Goal: Task Accomplishment & Management: Manage account settings

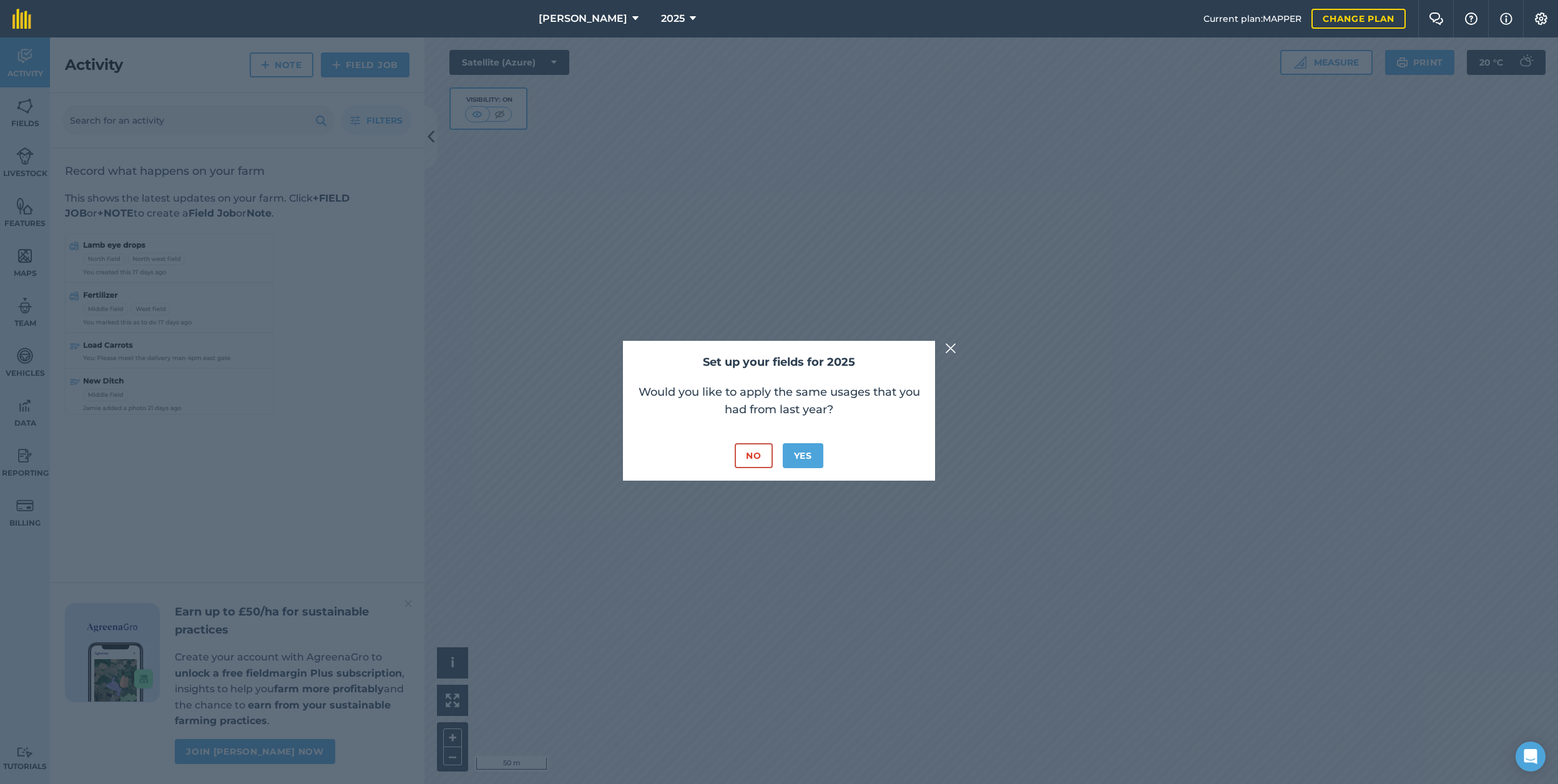
click at [750, 449] on button "No" at bounding box center [753, 455] width 37 height 25
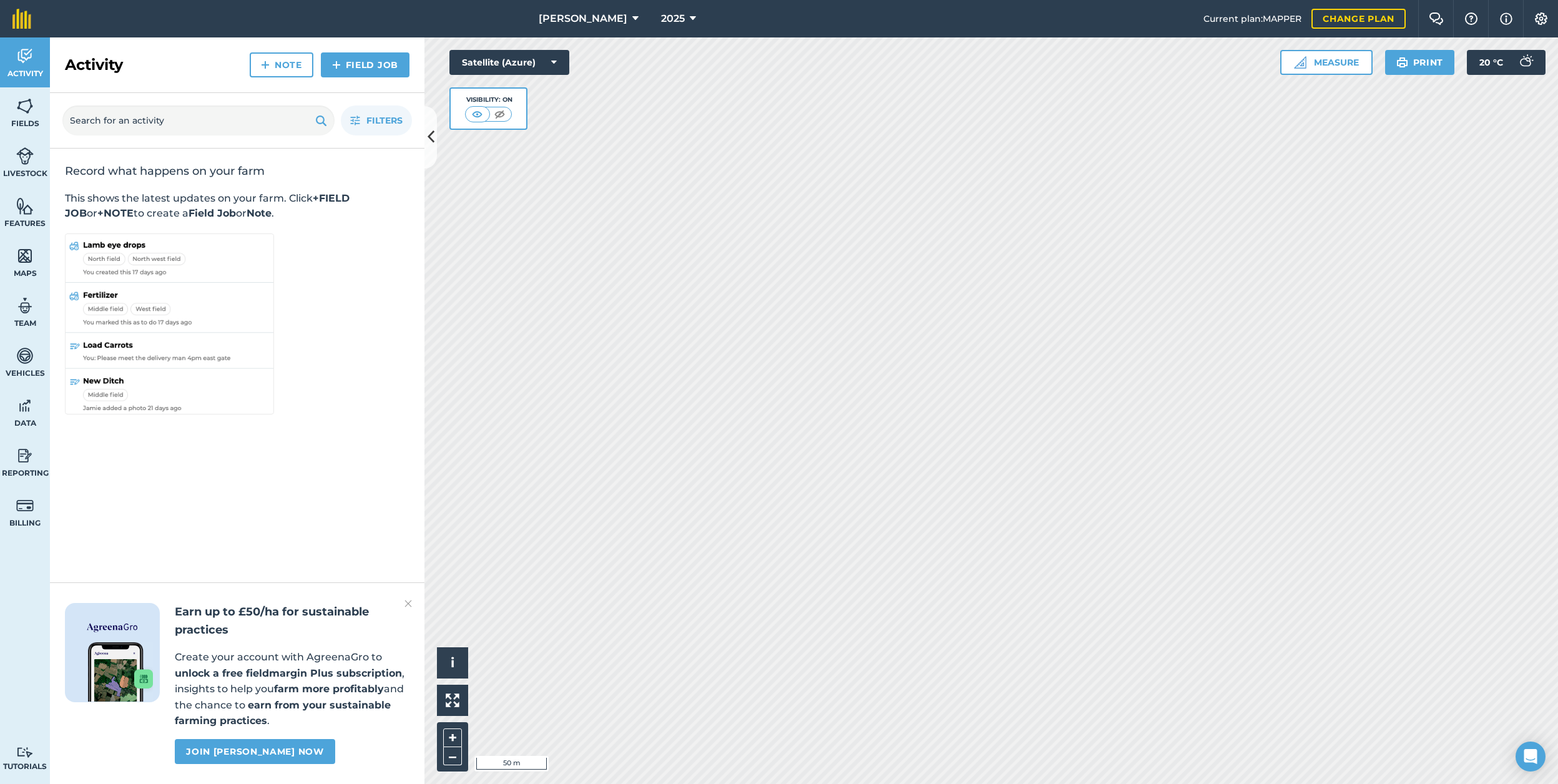
click at [632, 14] on icon at bounding box center [635, 19] width 6 height 15
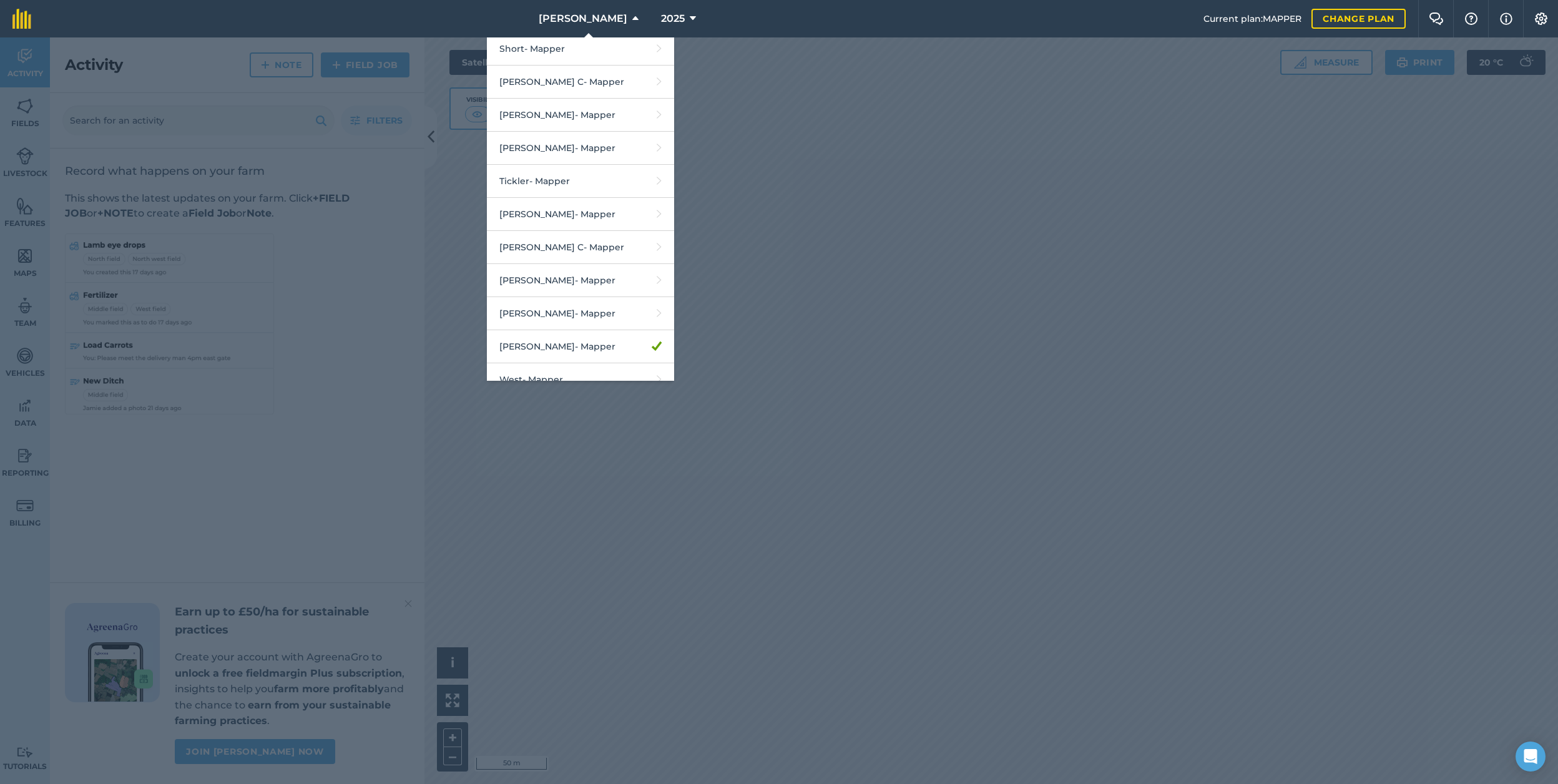
scroll to position [1814, 0]
click at [600, 262] on link "[PERSON_NAME] - Mapper" at bounding box center [580, 279] width 187 height 33
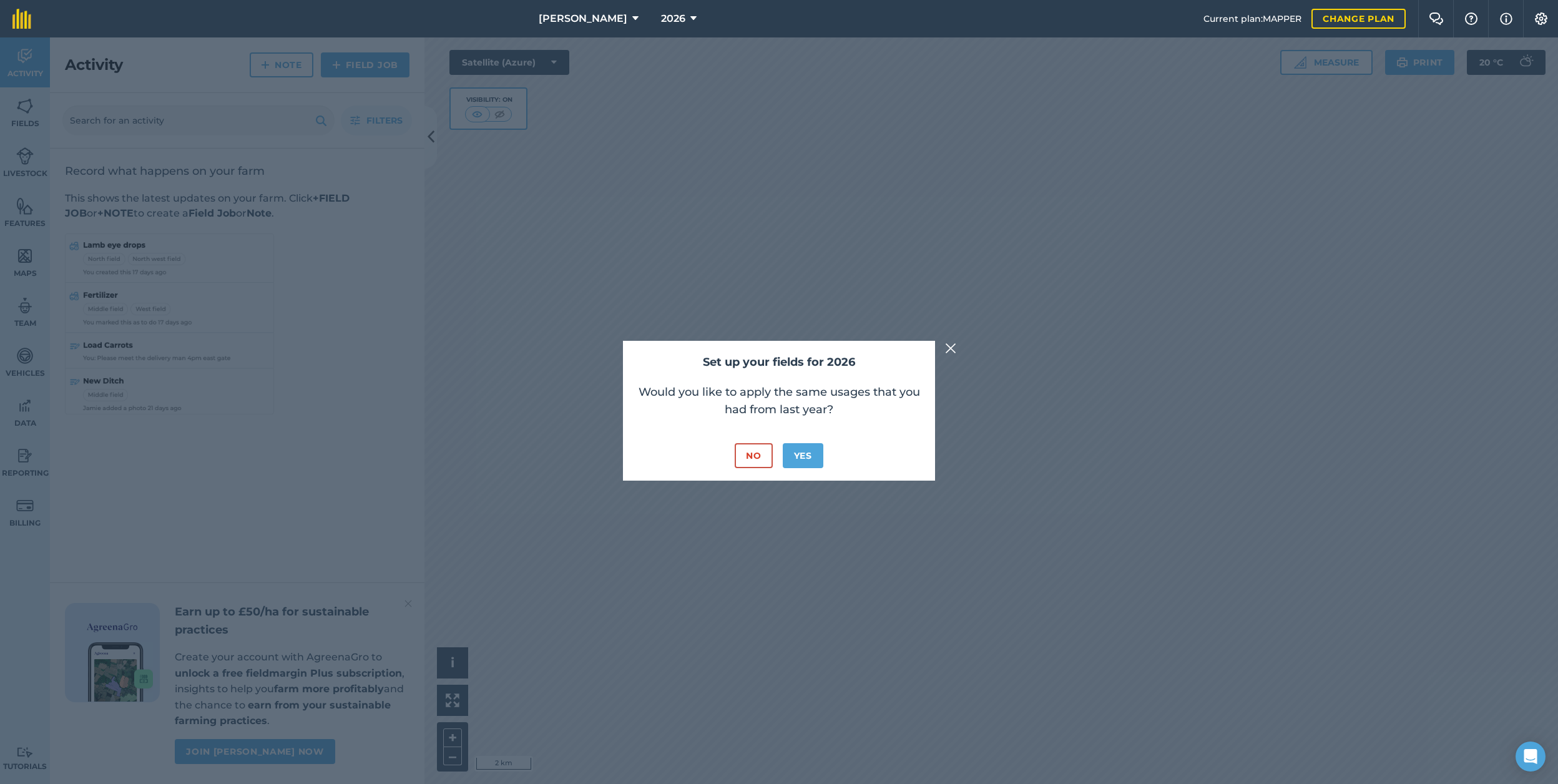
click at [752, 456] on button "No" at bounding box center [753, 455] width 37 height 25
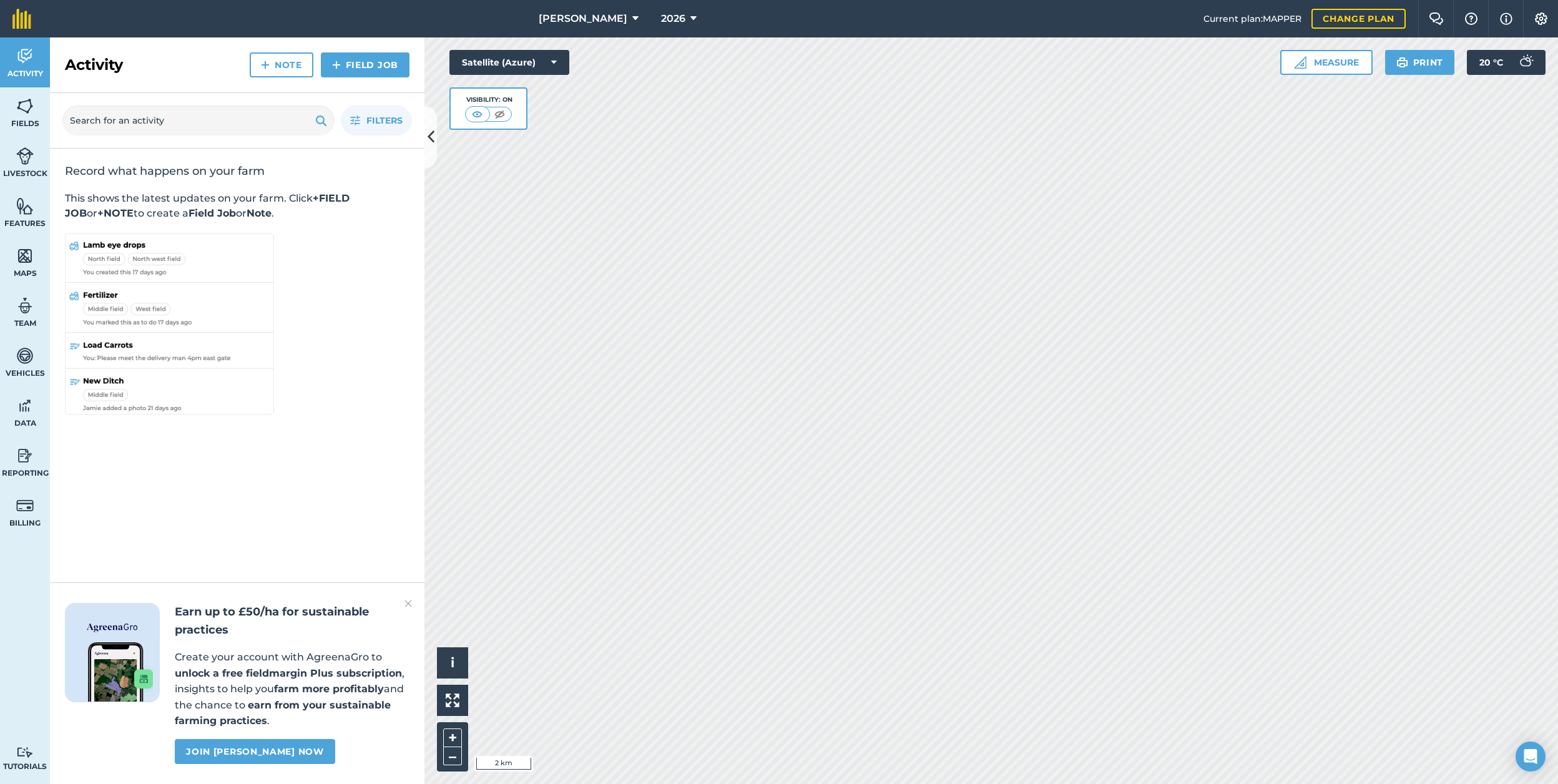
click at [665, 17] on span "2026" at bounding box center [673, 19] width 24 height 15
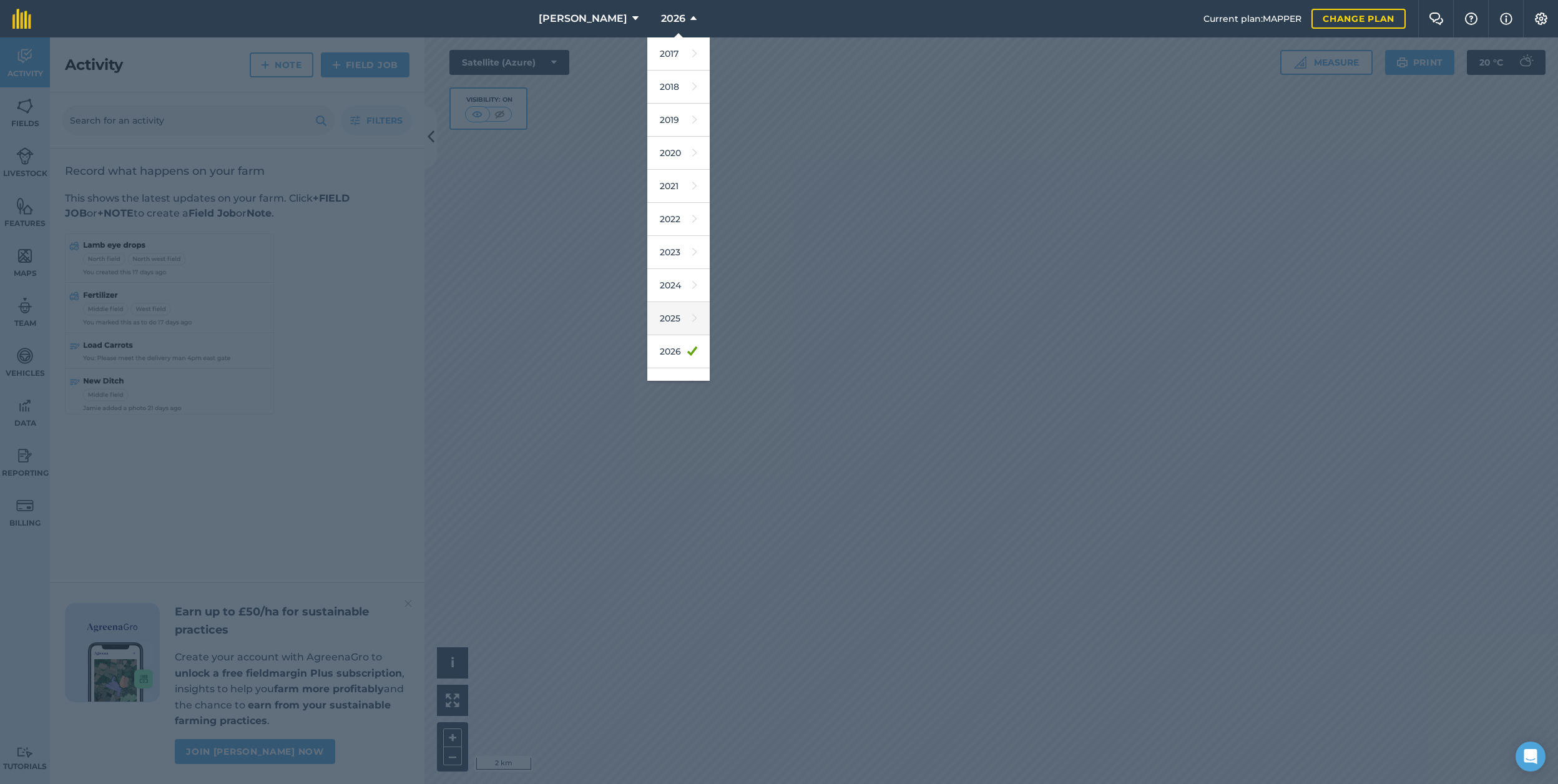
click at [654, 322] on link "2025" at bounding box center [678, 318] width 62 height 33
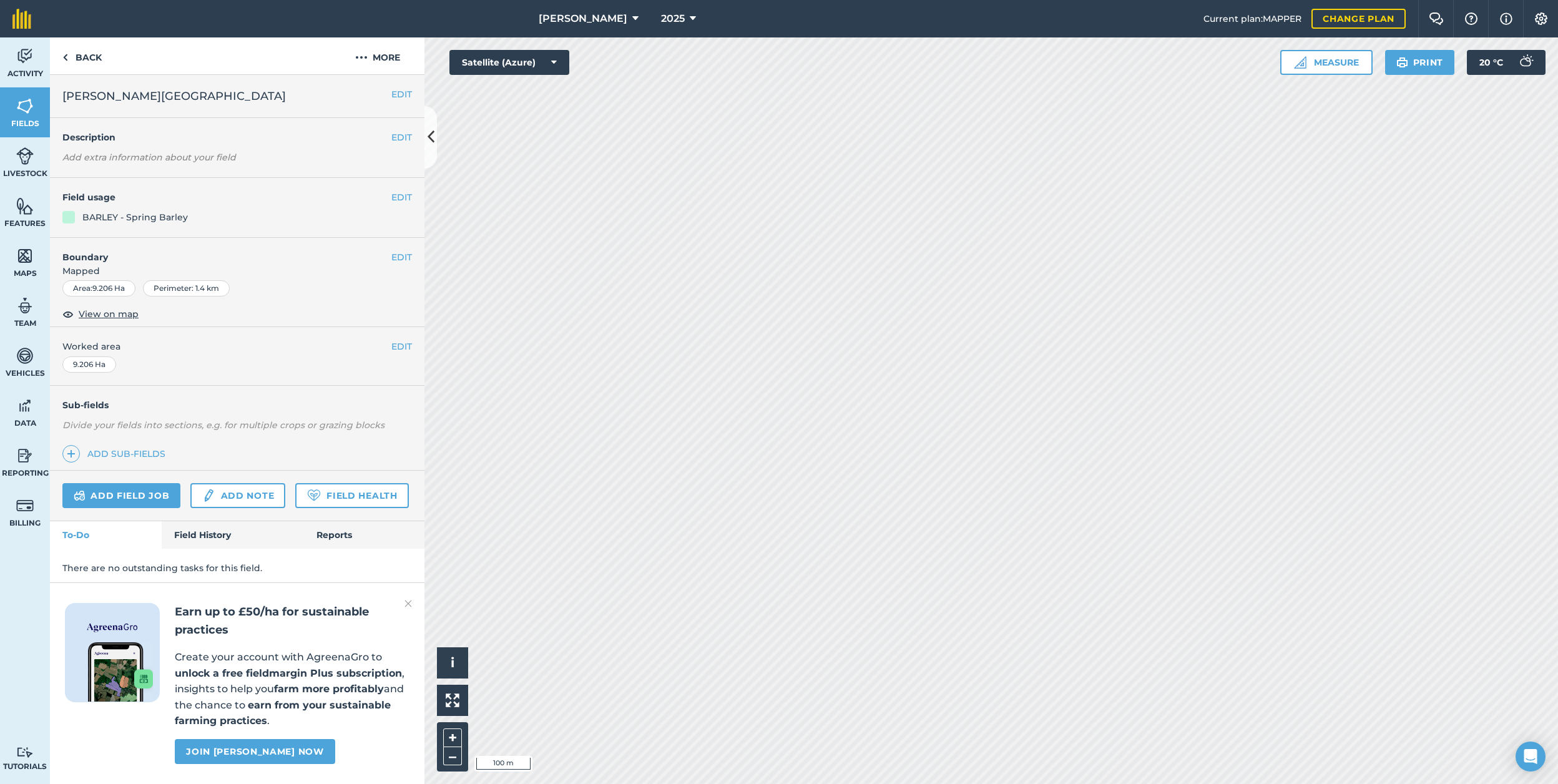
click at [432, 124] on button at bounding box center [430, 137] width 12 height 62
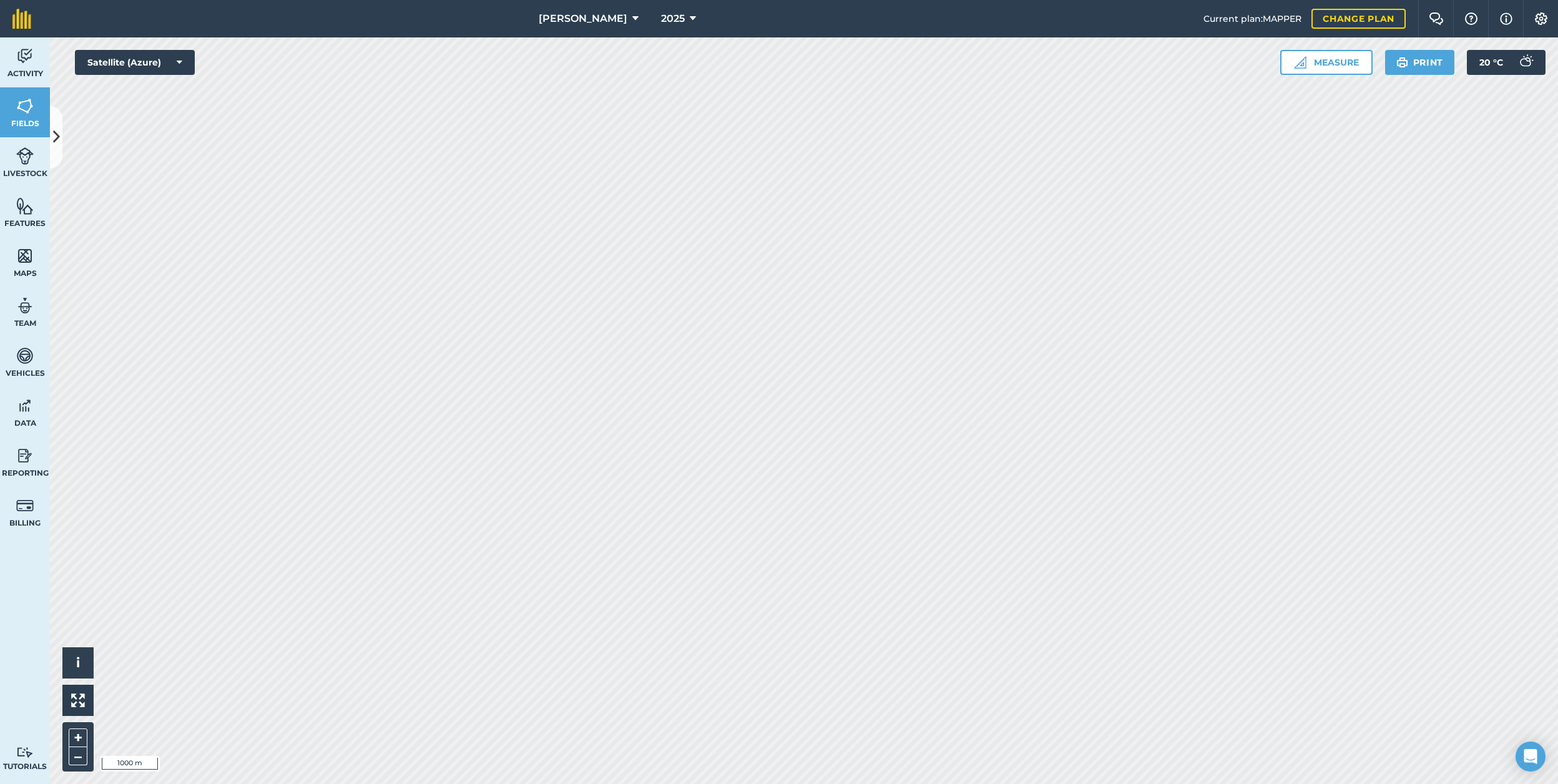
click at [508, 15] on div "[PERSON_NAME] 2025 Current plan : MAPPER Change plan Farm Chat Help Info Settin…" at bounding box center [779, 392] width 1558 height 784
click at [58, 132] on icon at bounding box center [57, 137] width 7 height 22
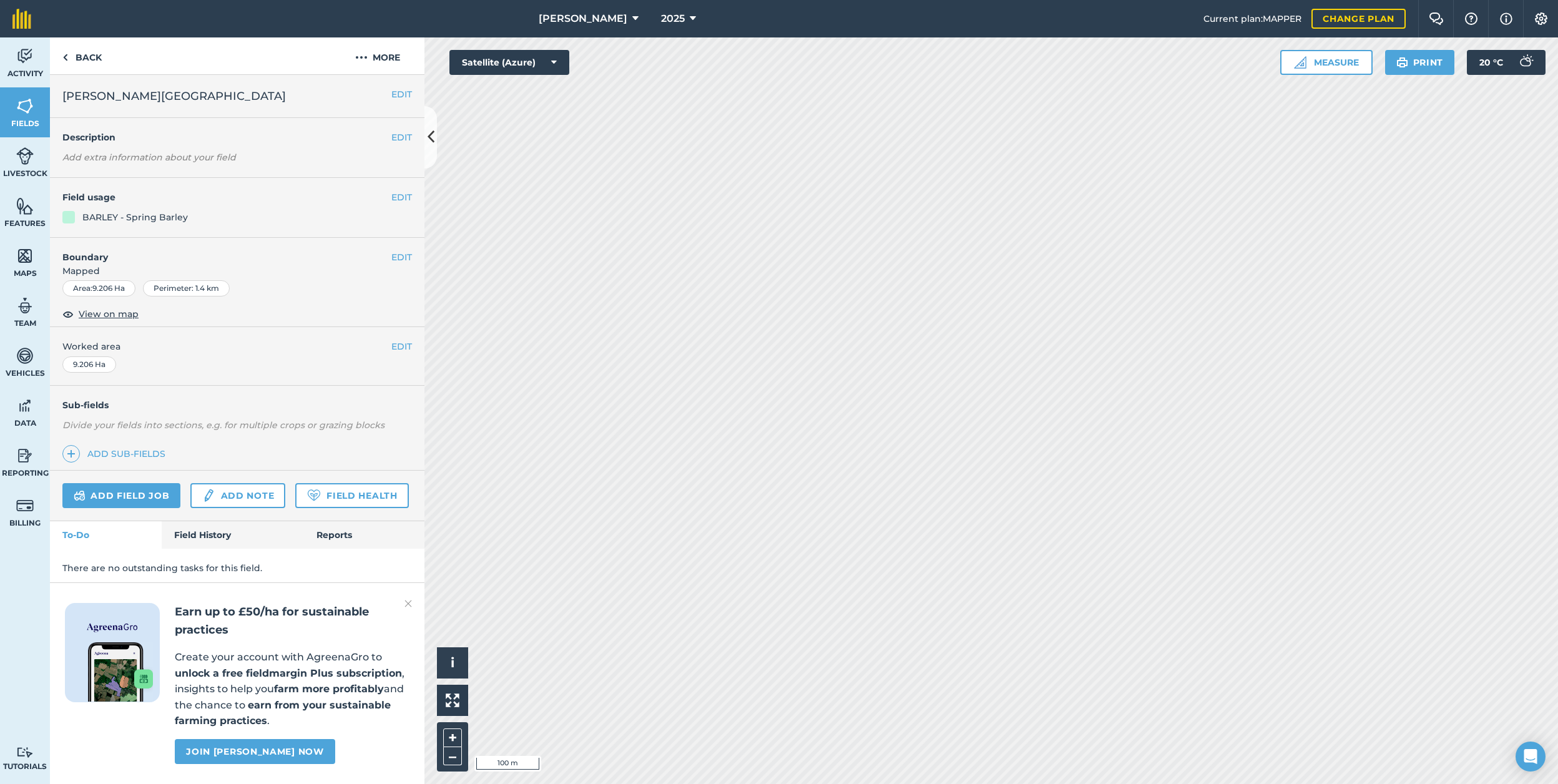
click at [390, 193] on div "EDIT Field usage BARLEY - Spring Barley" at bounding box center [237, 207] width 374 height 60
click at [401, 195] on button "EDIT" at bounding box center [401, 198] width 21 height 14
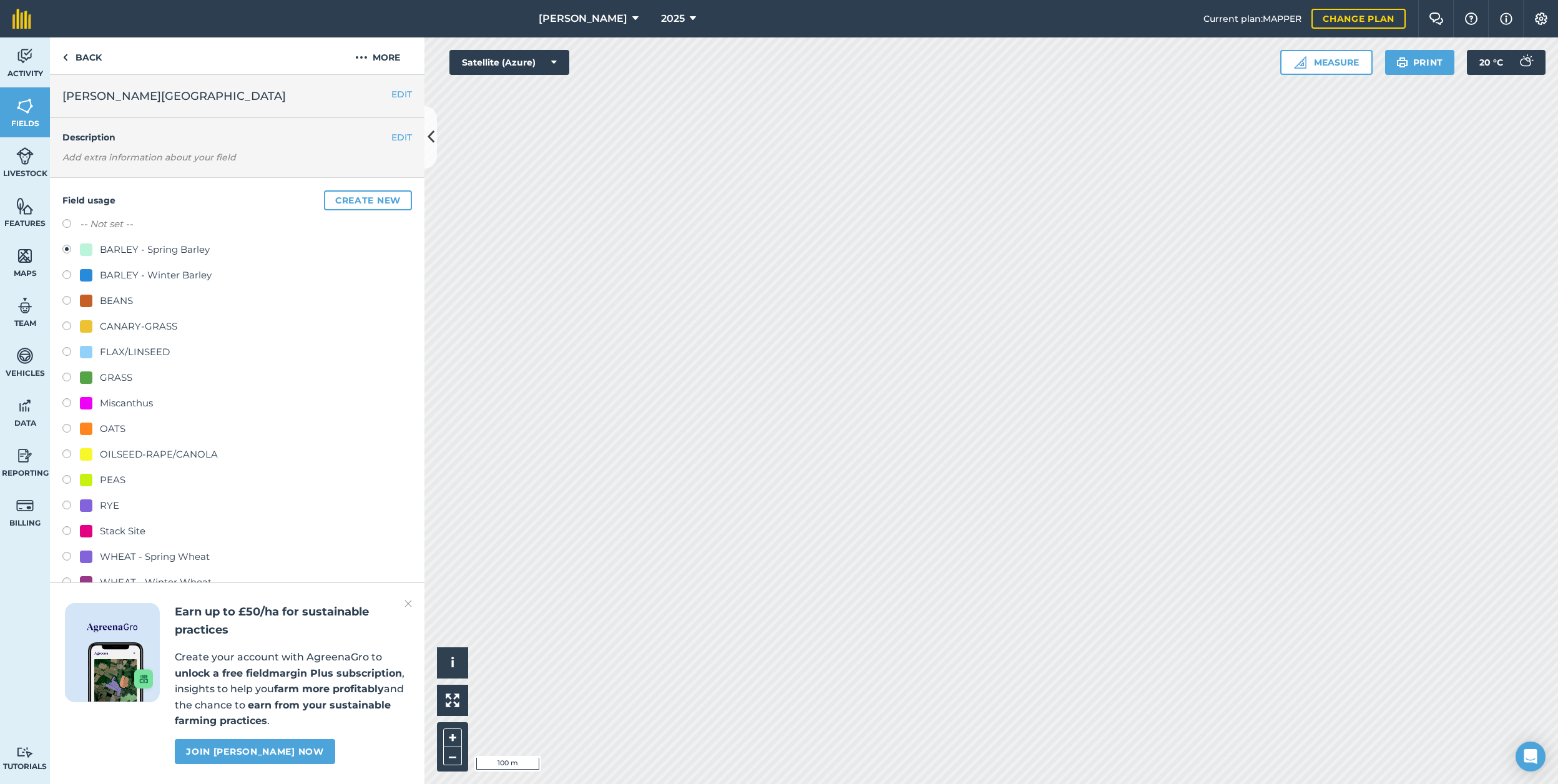
click at [95, 221] on label "-- Not set --" at bounding box center [106, 224] width 53 height 15
radio input "true"
radio input "false"
drag, startPoint x: 70, startPoint y: 57, endPoint x: 90, endPoint y: 61, distance: 20.4
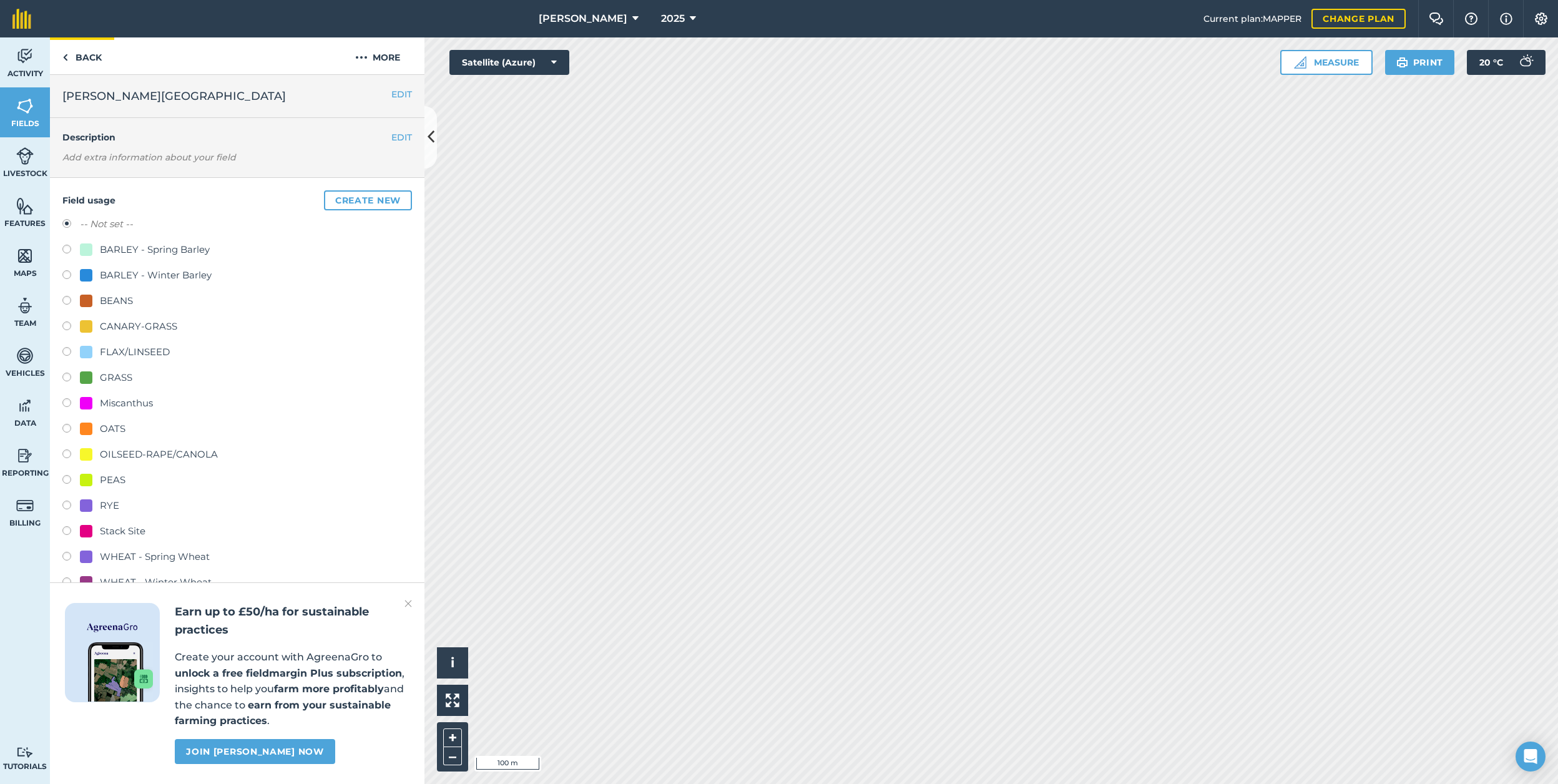
click at [70, 57] on link "Back" at bounding box center [82, 55] width 64 height 37
click at [406, 606] on img at bounding box center [408, 604] width 8 height 15
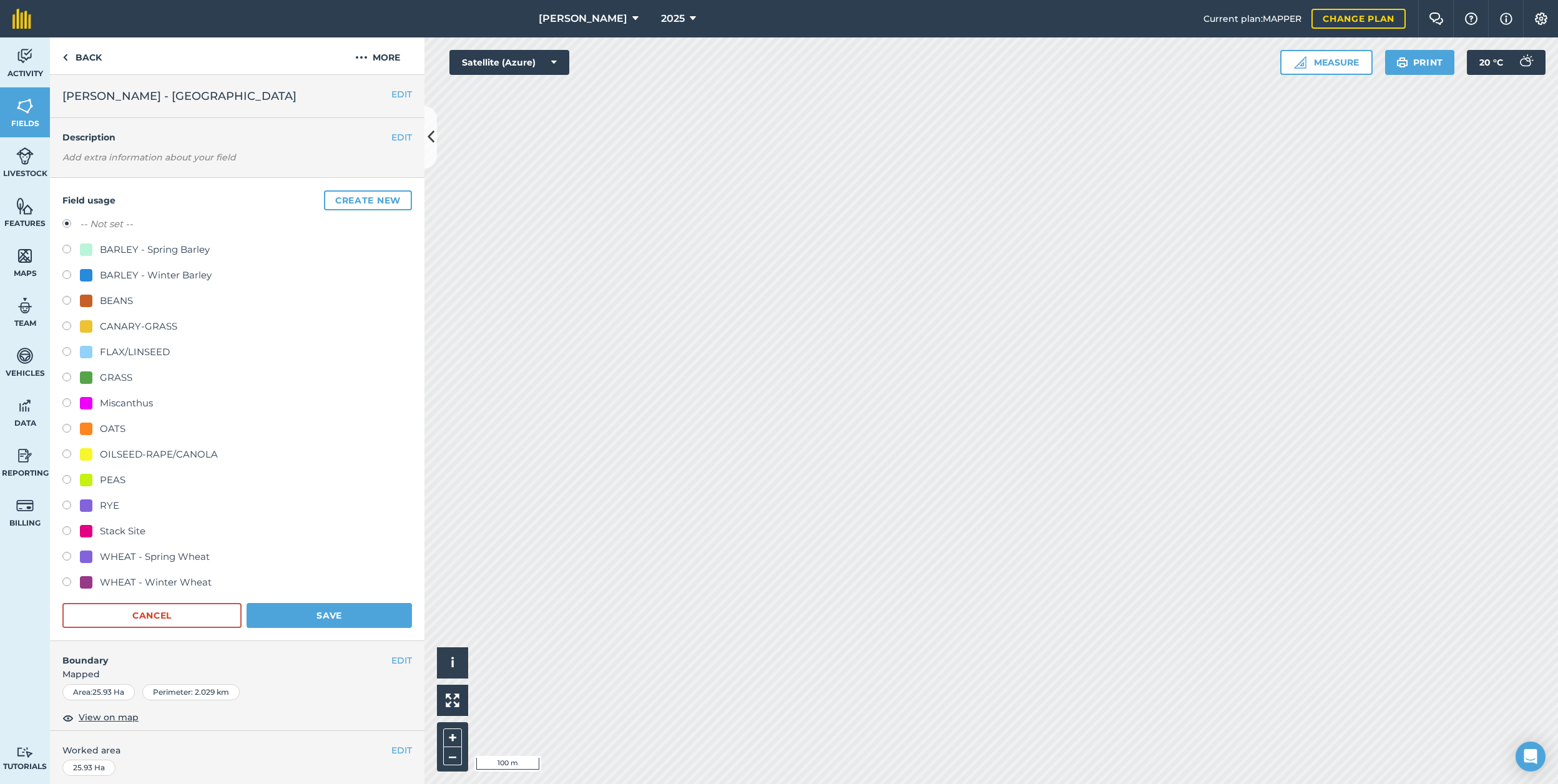
click at [319, 618] on button "Save" at bounding box center [329, 615] width 165 height 25
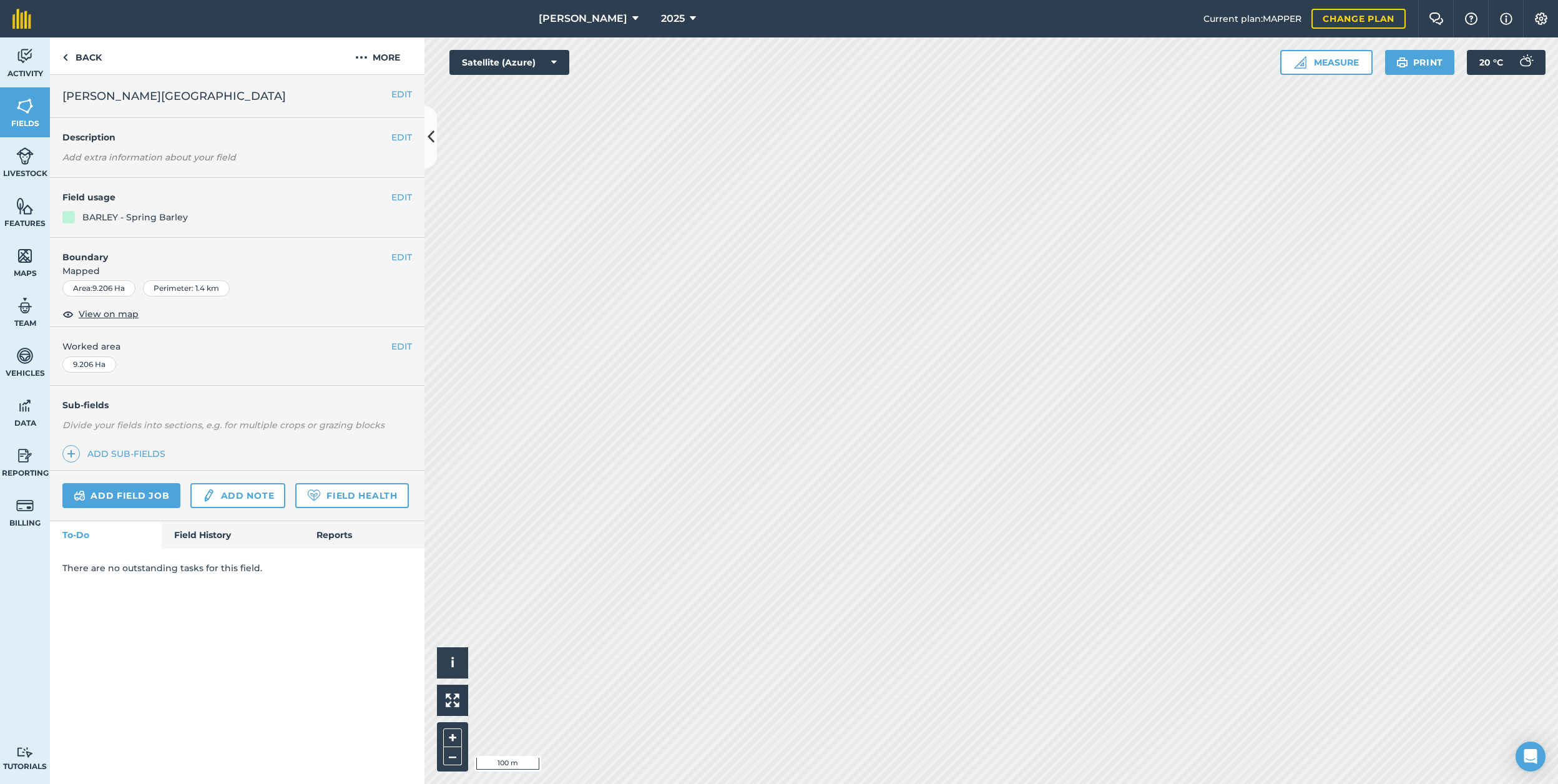
drag, startPoint x: 390, startPoint y: 195, endPoint x: 401, endPoint y: 193, distance: 11.2
click at [390, 195] on h4 "Field usage" at bounding box center [227, 198] width 329 height 14
click at [402, 193] on button "EDIT" at bounding box center [401, 198] width 21 height 14
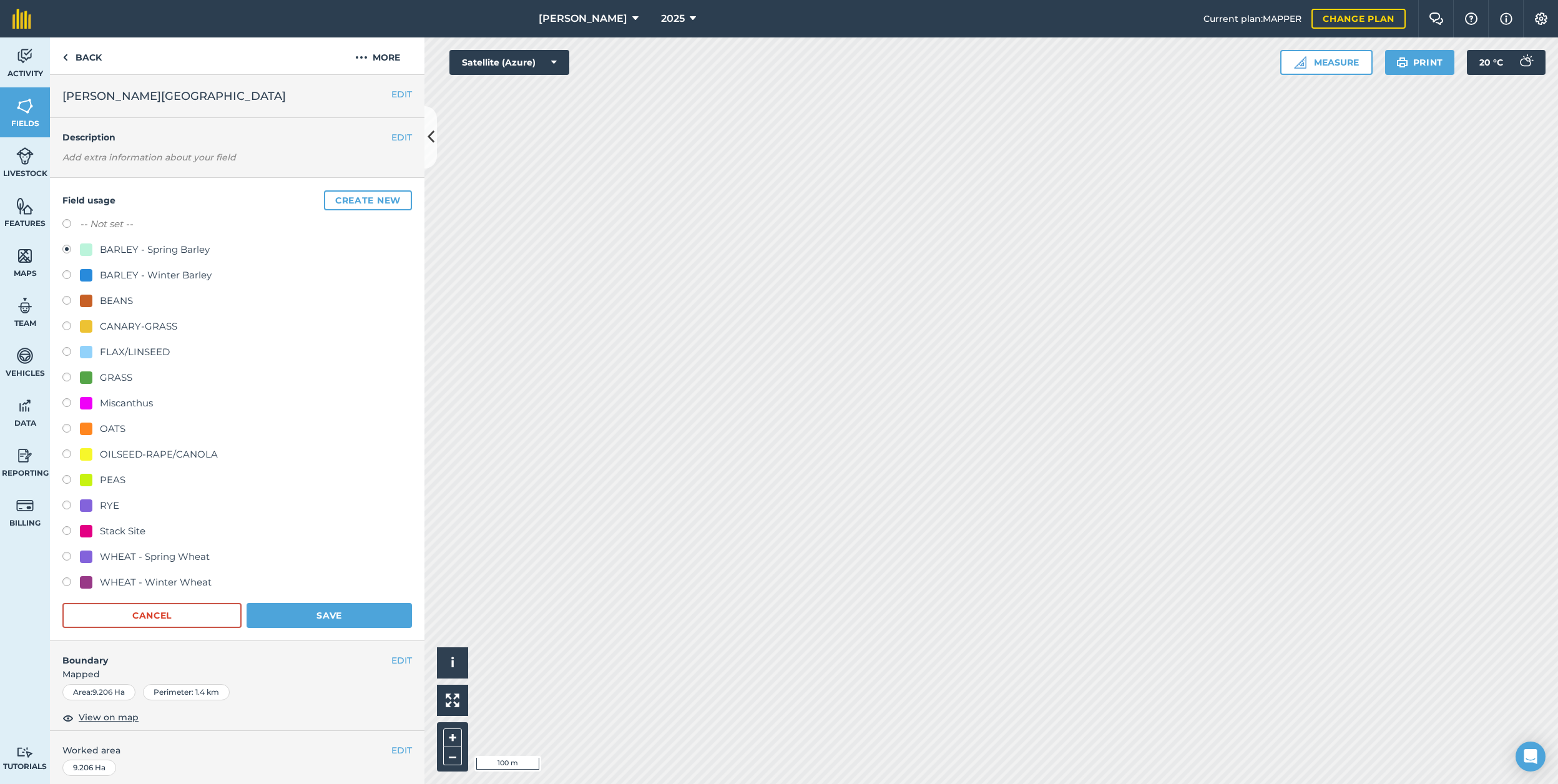
click at [64, 222] on label at bounding box center [70, 225] width 17 height 12
radio input "true"
radio input "false"
click at [333, 613] on button "Save" at bounding box center [329, 615] width 165 height 25
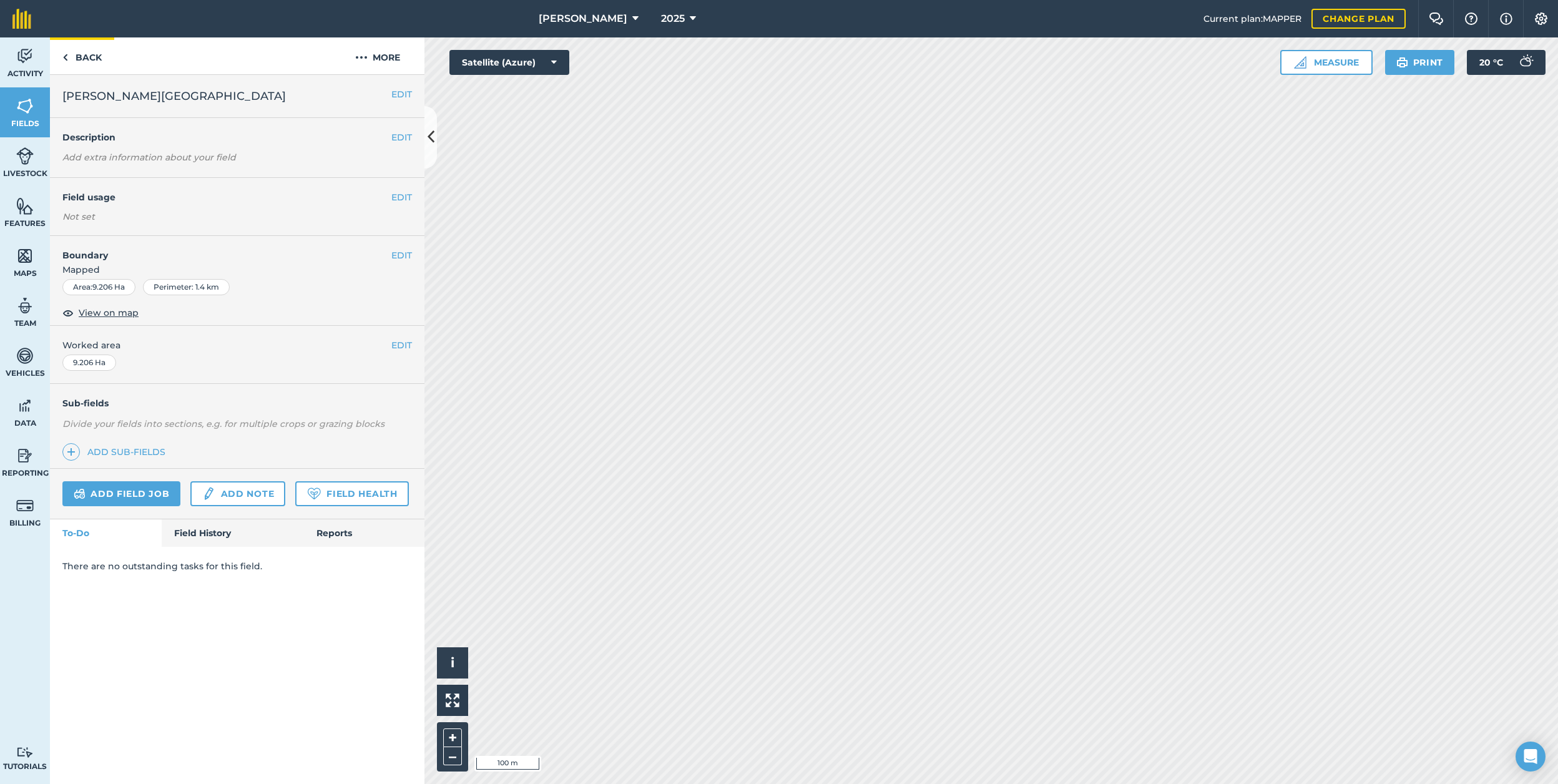
click at [80, 60] on link "Back" at bounding box center [82, 55] width 64 height 37
click at [397, 197] on button "EDIT" at bounding box center [401, 198] width 21 height 14
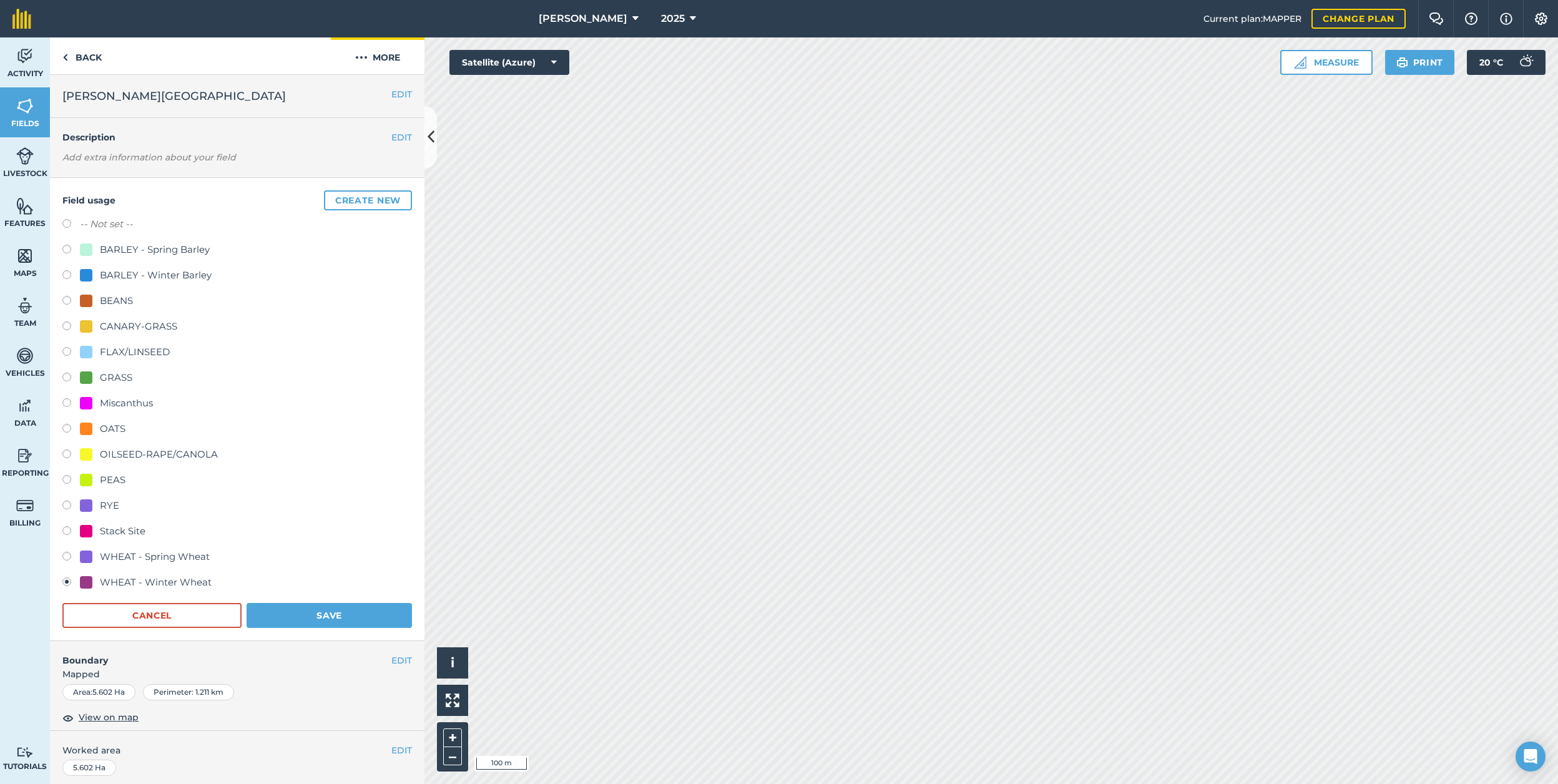
click at [367, 55] on button "More" at bounding box center [378, 55] width 94 height 37
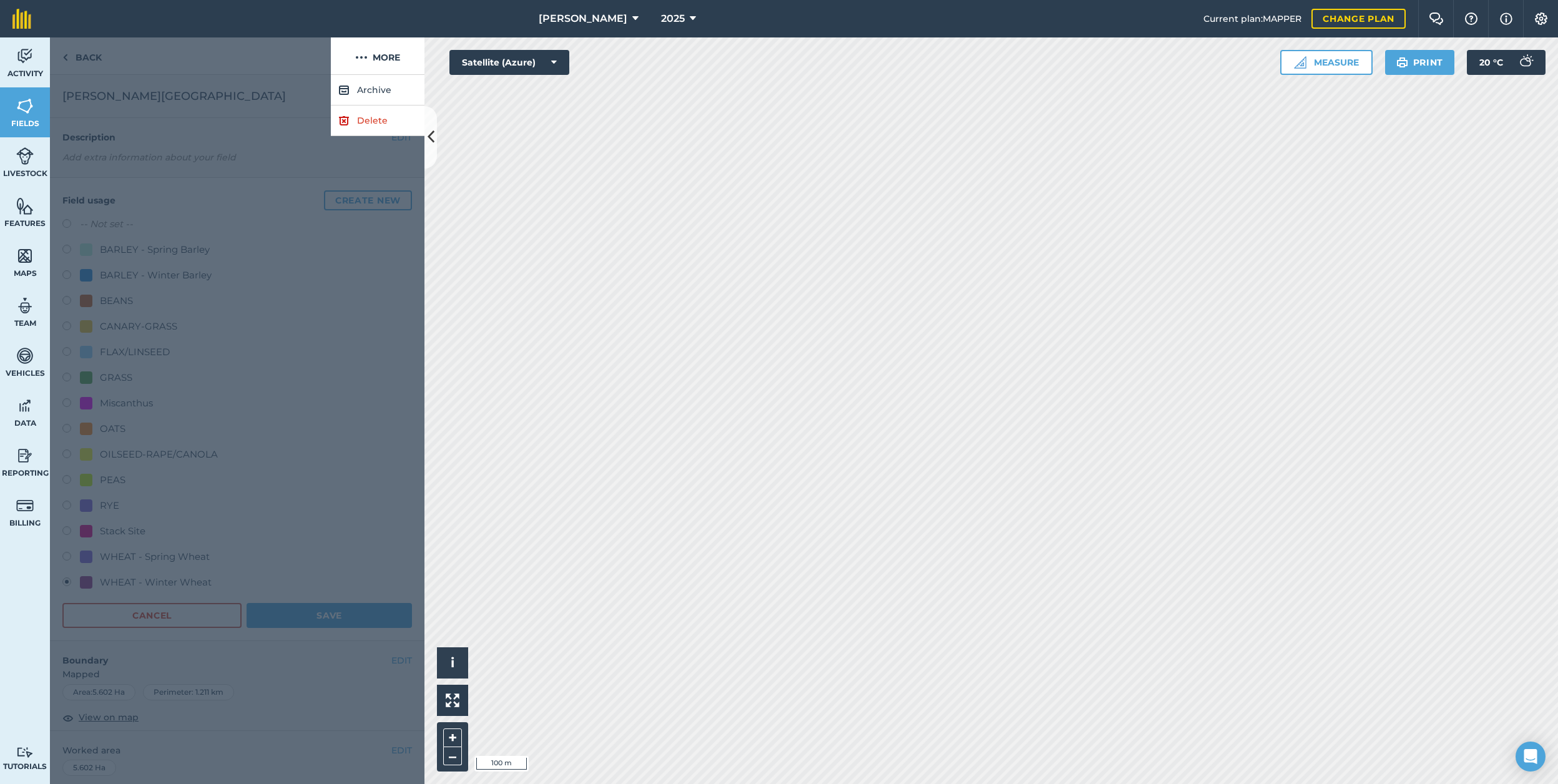
click at [376, 117] on link "Delete" at bounding box center [378, 121] width 94 height 30
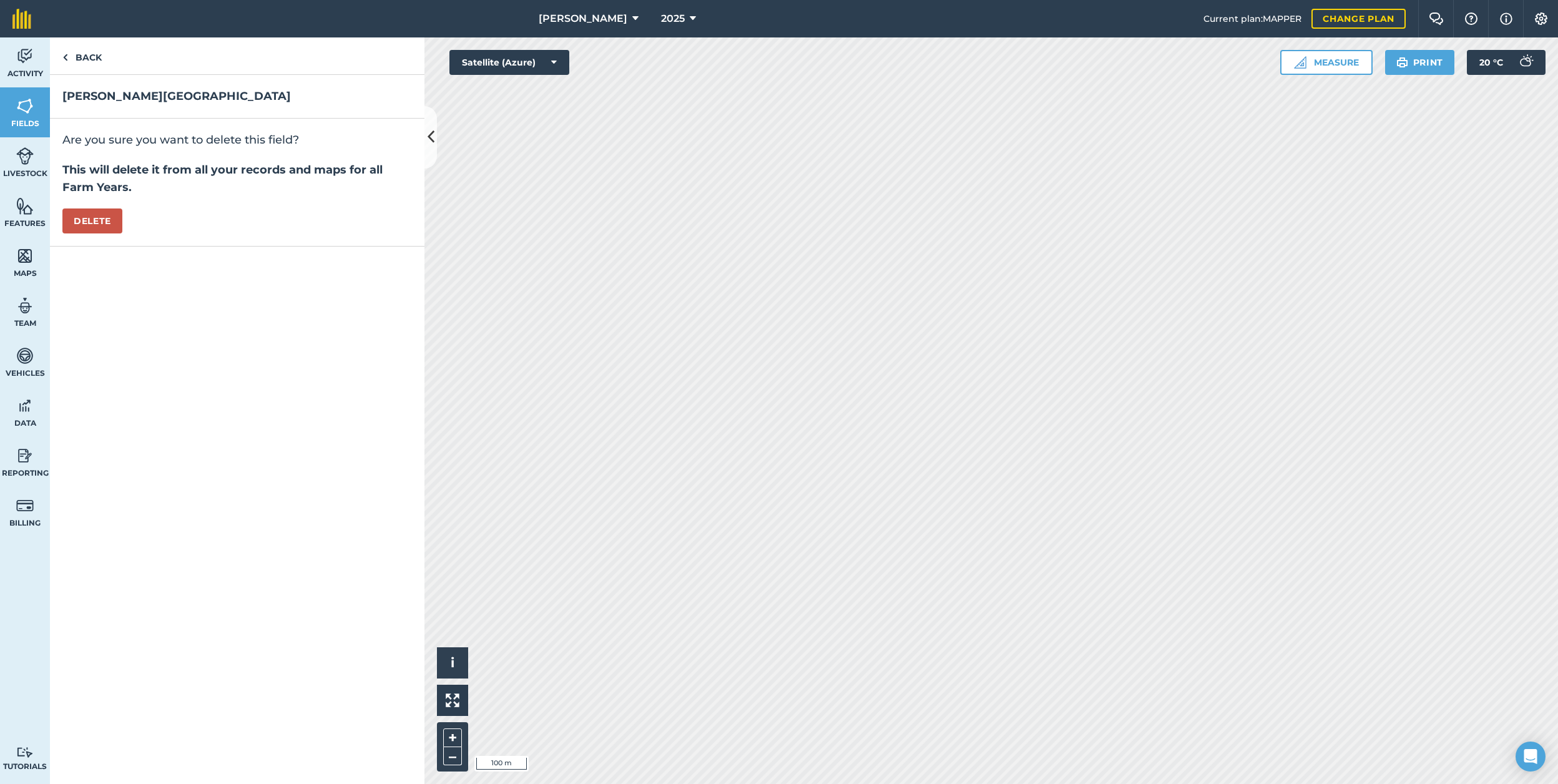
drag, startPoint x: 93, startPoint y: 217, endPoint x: 322, endPoint y: 281, distance: 237.8
click at [97, 218] on button "Delete" at bounding box center [92, 221] width 60 height 25
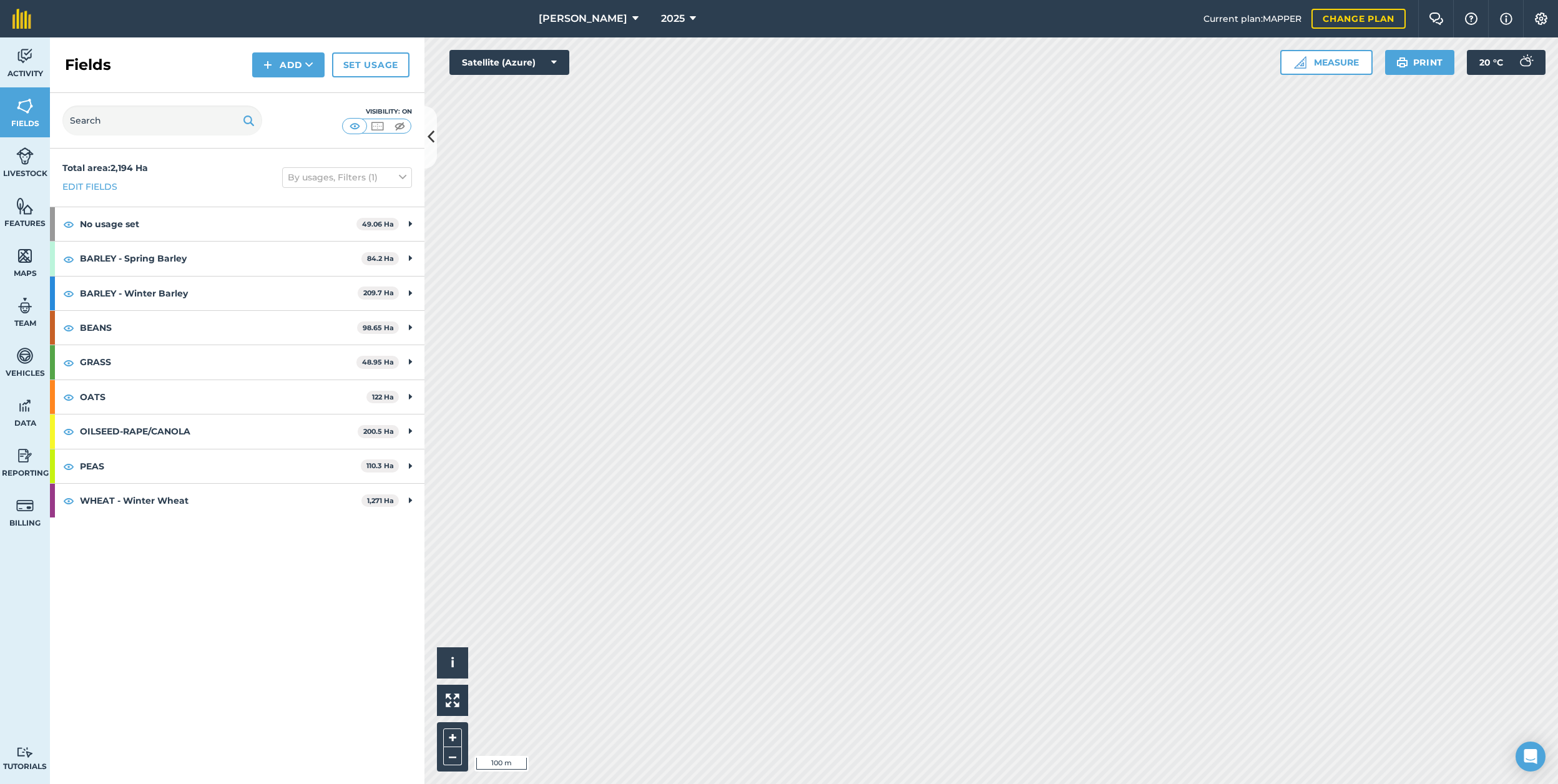
click at [280, 61] on button "Add" at bounding box center [288, 65] width 73 height 25
click at [278, 87] on link "Draw" at bounding box center [288, 93] width 68 height 28
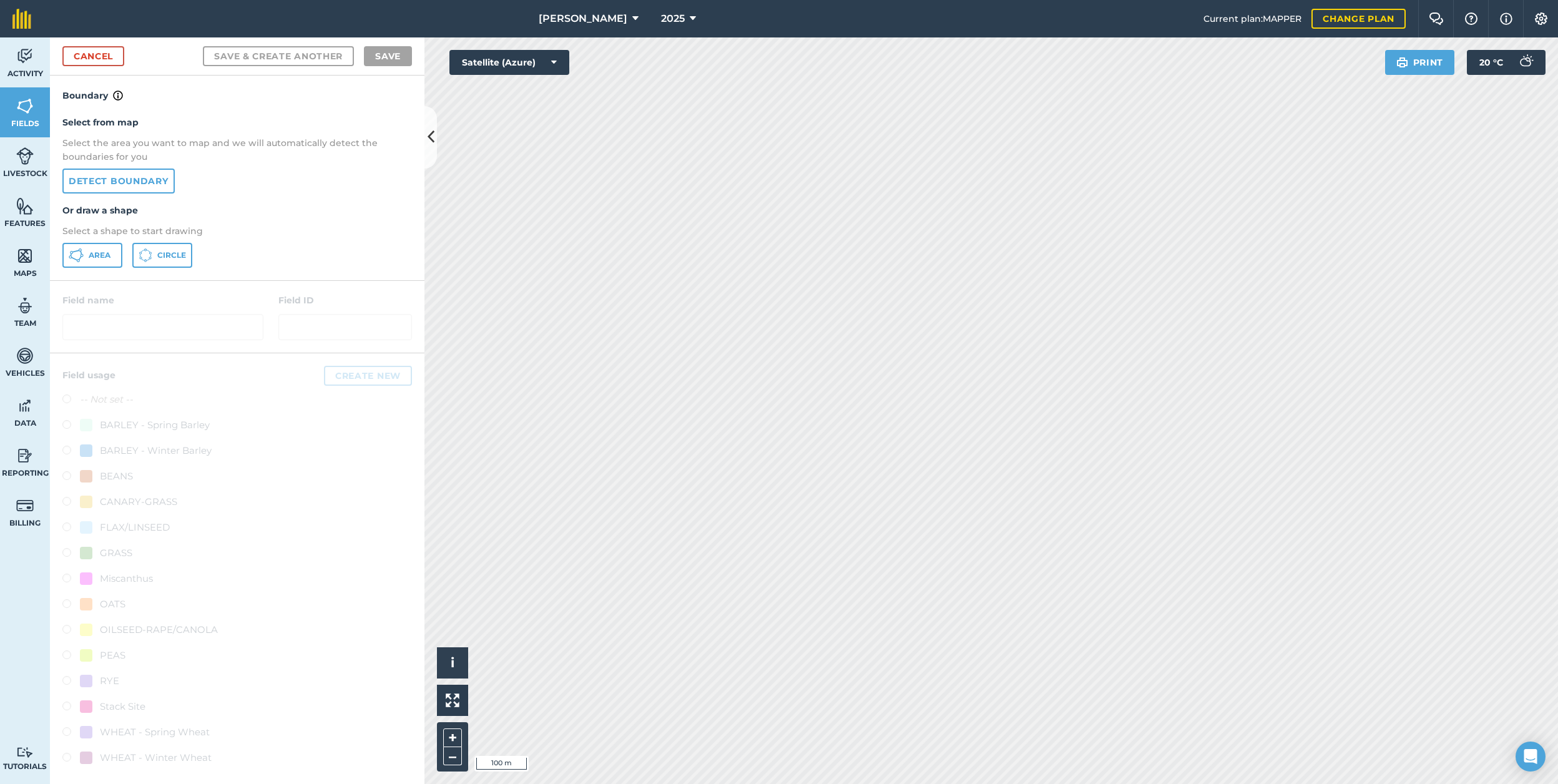
click at [87, 254] on button "Area" at bounding box center [92, 255] width 60 height 25
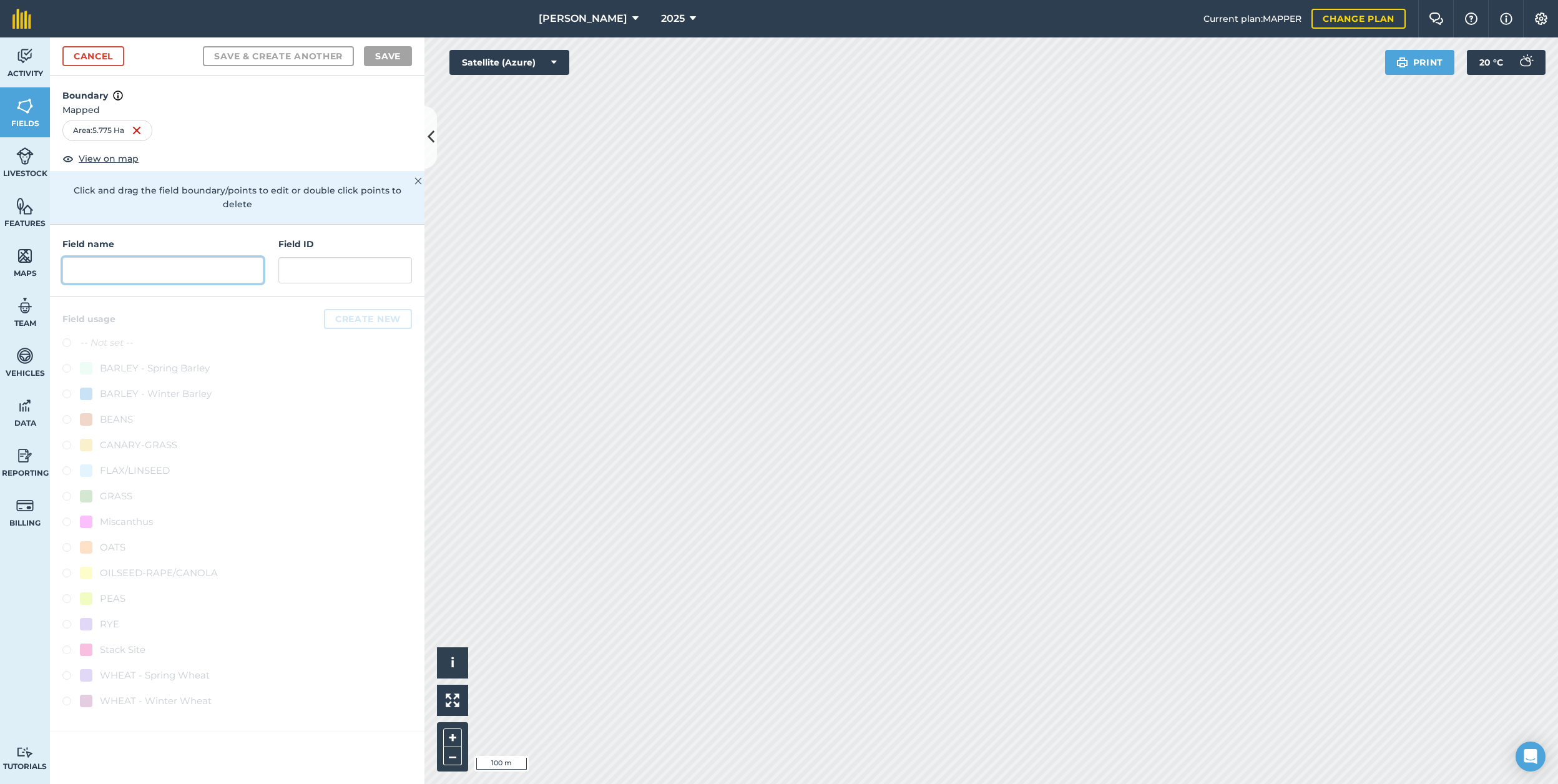
click at [163, 258] on input "text" at bounding box center [162, 270] width 201 height 26
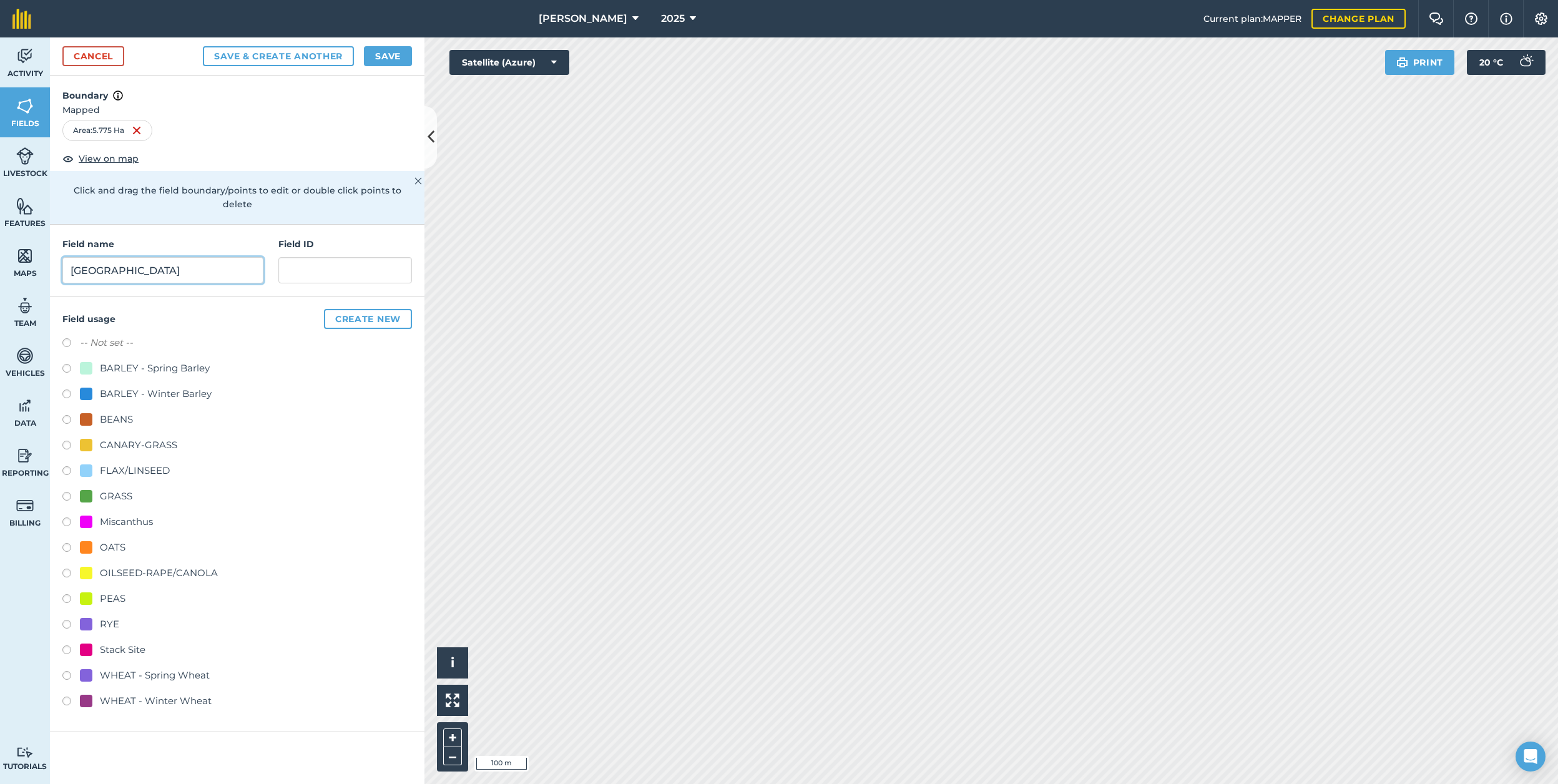
type input "[GEOGRAPHIC_DATA]"
click at [70, 696] on label at bounding box center [70, 702] width 17 height 12
radio input "true"
click at [73, 260] on input "[GEOGRAPHIC_DATA]" at bounding box center [162, 270] width 201 height 26
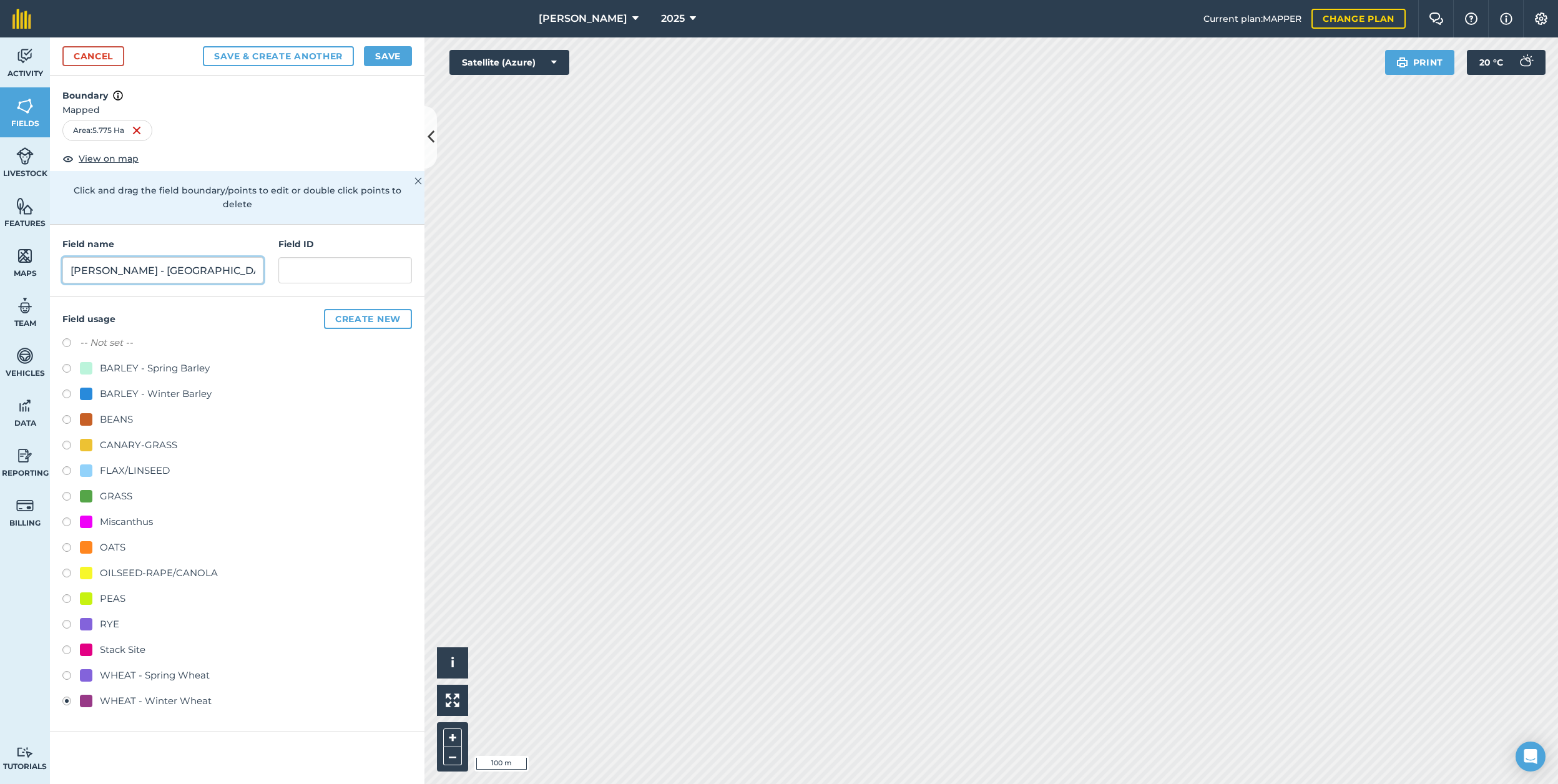
type input "[PERSON_NAME] - [GEOGRAPHIC_DATA]"
click at [383, 64] on button "Save" at bounding box center [388, 56] width 48 height 20
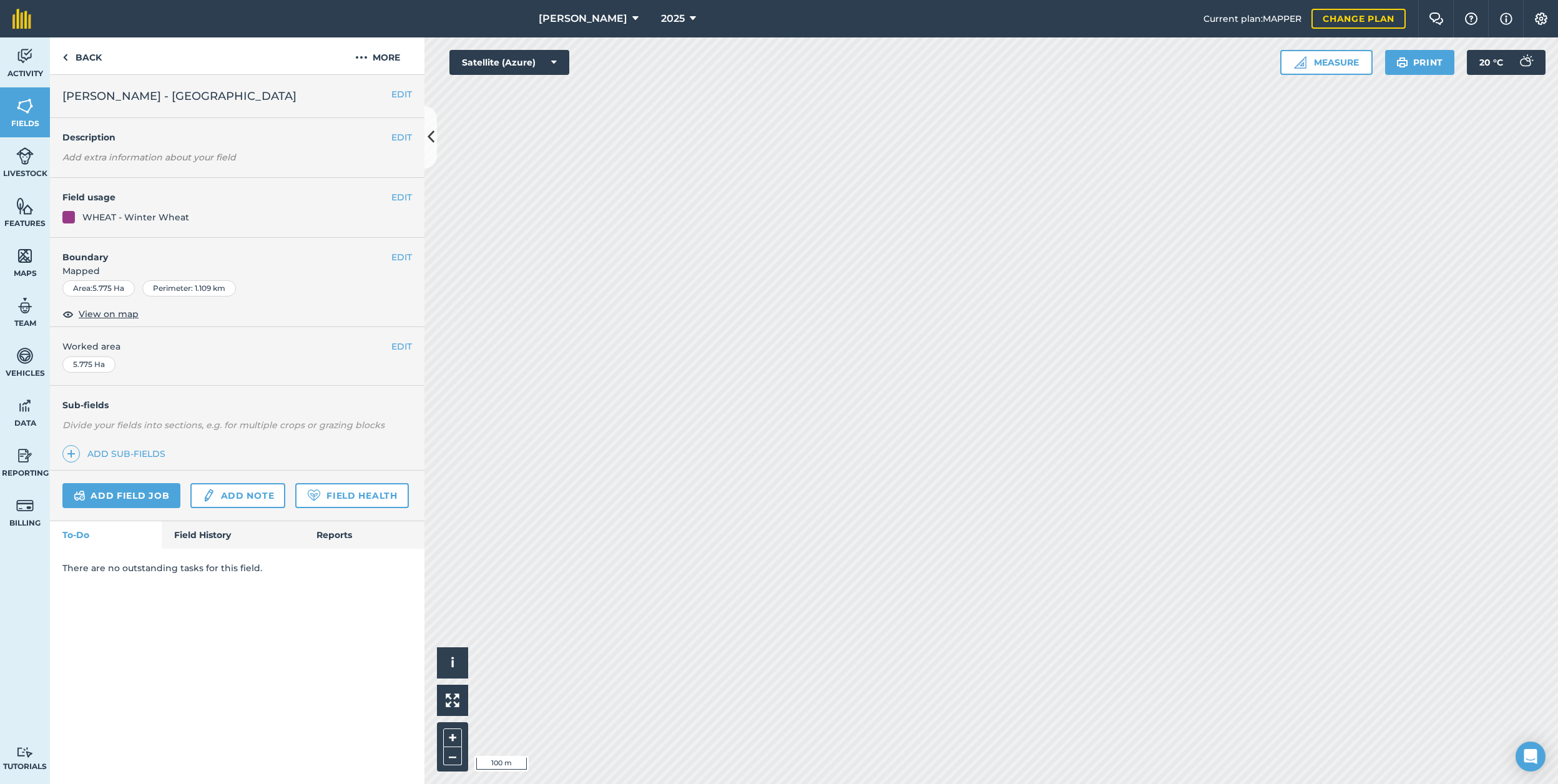
click at [395, 91] on button "EDIT" at bounding box center [401, 94] width 21 height 14
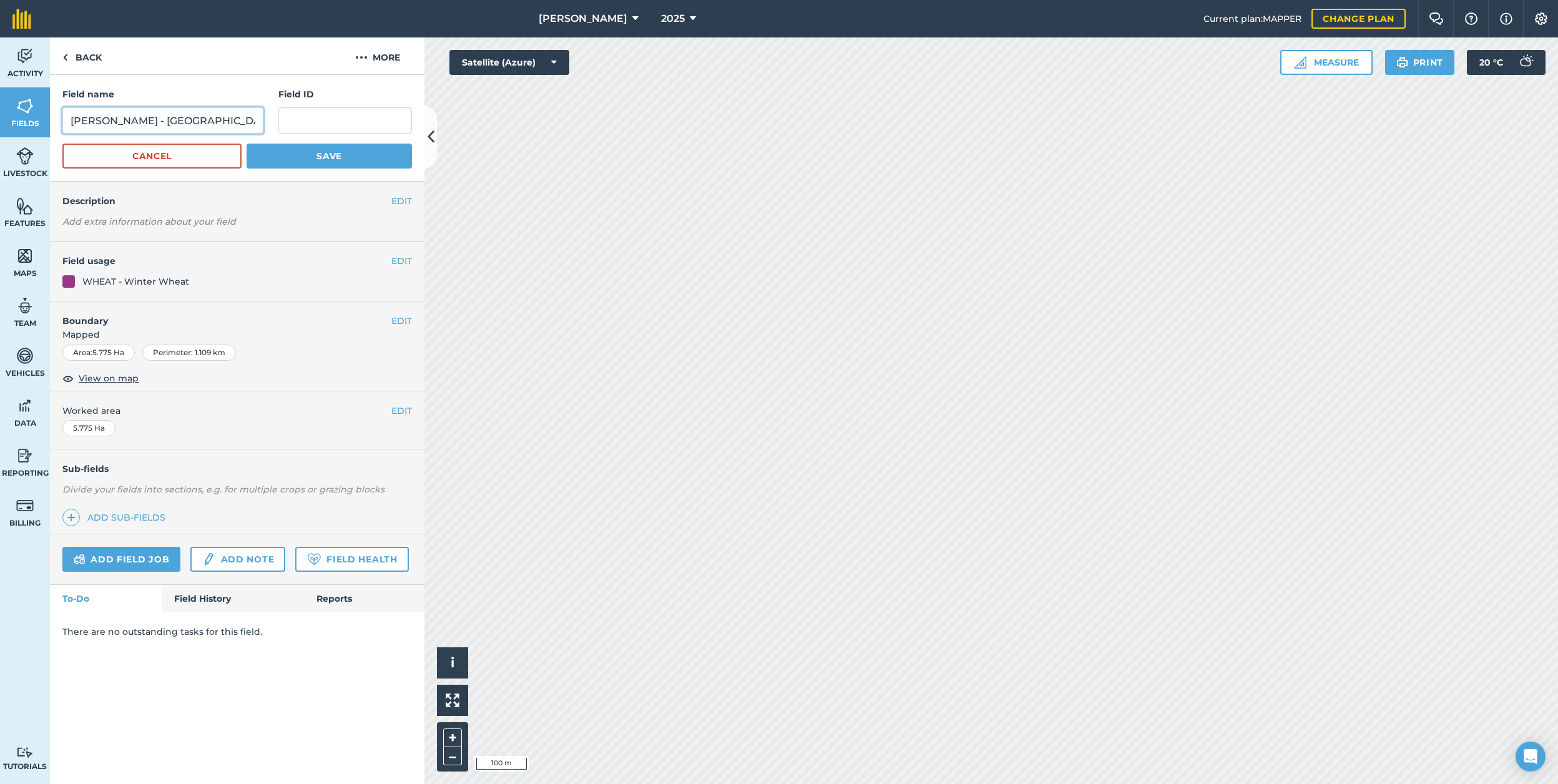
drag, startPoint x: 162, startPoint y: 119, endPoint x: 122, endPoint y: 119, distance: 40.0
click at [122, 119] on input "[PERSON_NAME] - [GEOGRAPHIC_DATA]" at bounding box center [162, 120] width 201 height 26
type input "[PERSON_NAME][GEOGRAPHIC_DATA]"
drag, startPoint x: 371, startPoint y: 162, endPoint x: 345, endPoint y: 162, distance: 26.0
click at [370, 162] on button "Save" at bounding box center [329, 156] width 165 height 25
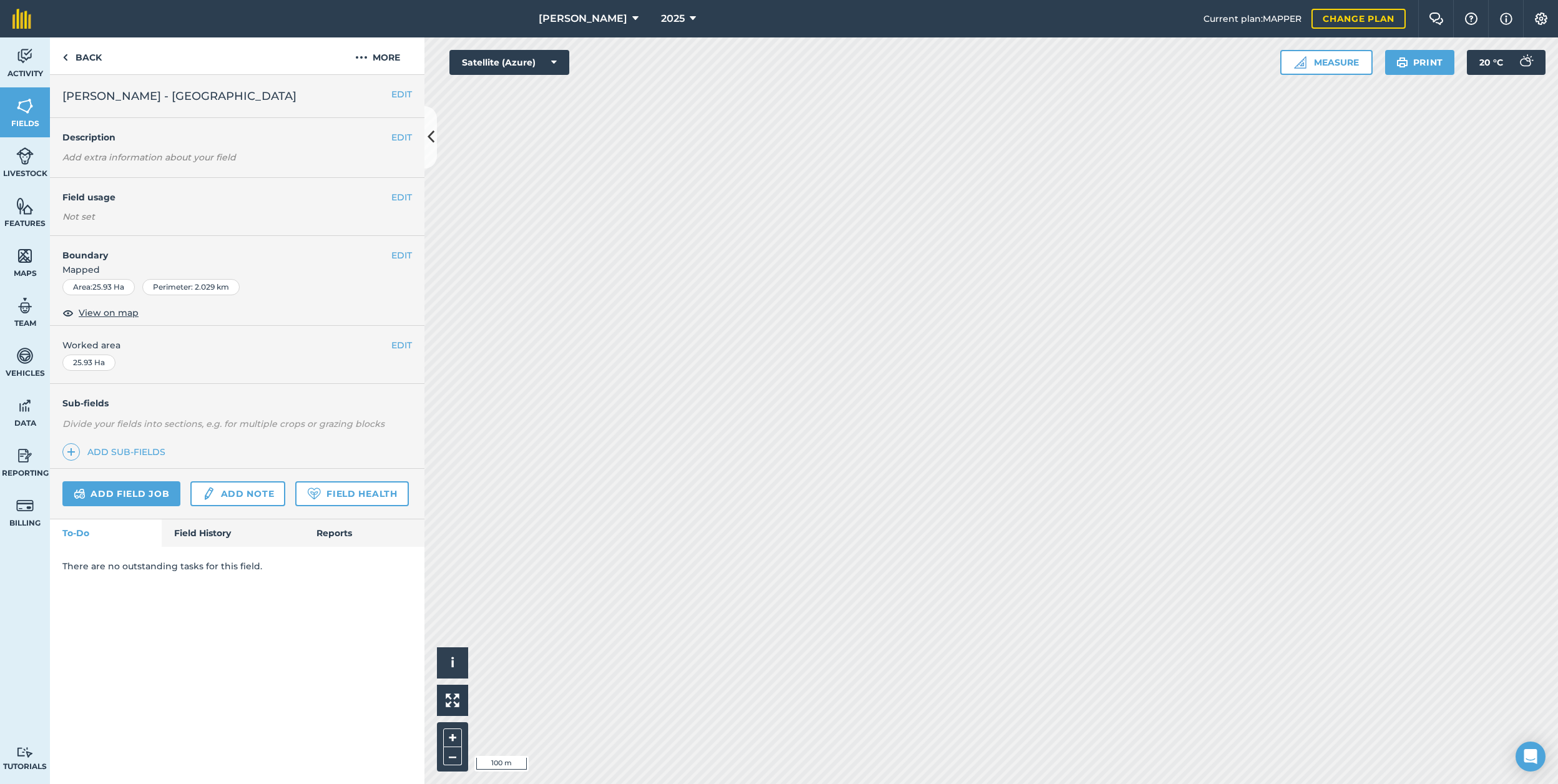
click at [403, 256] on button "EDIT" at bounding box center [401, 256] width 21 height 14
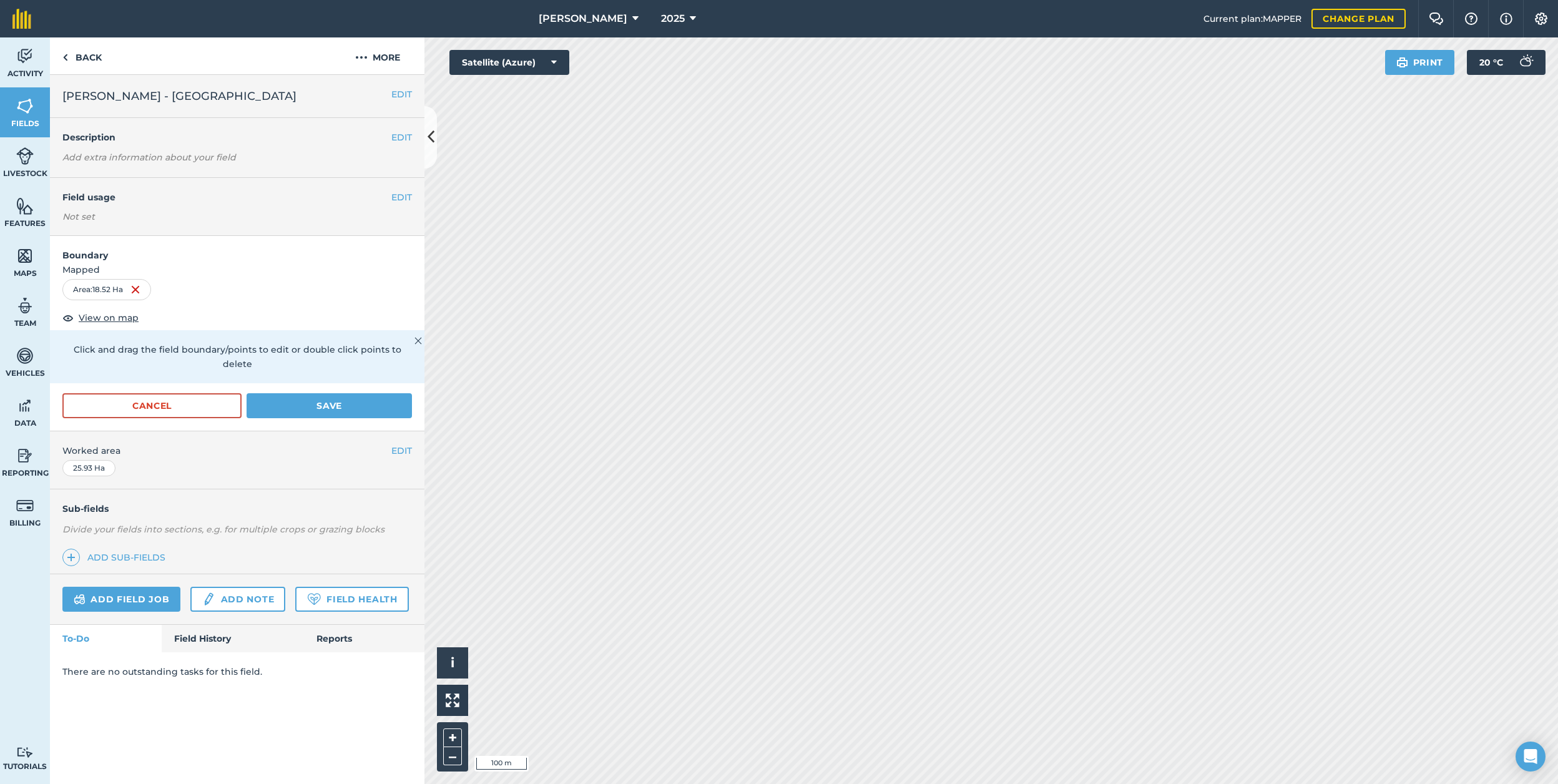
click at [334, 393] on button "Save" at bounding box center [329, 405] width 165 height 25
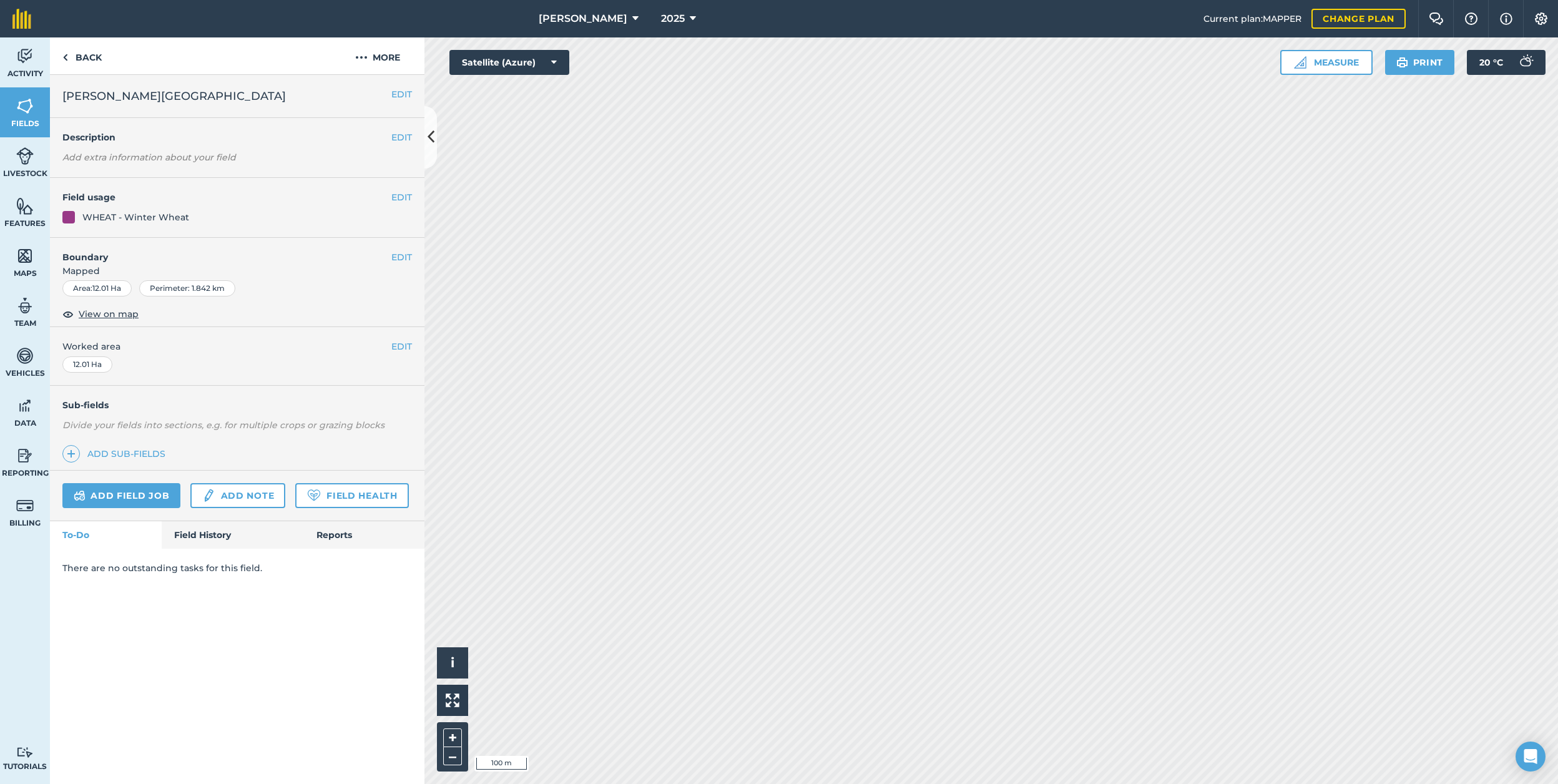
click at [397, 256] on button "EDIT" at bounding box center [401, 257] width 21 height 14
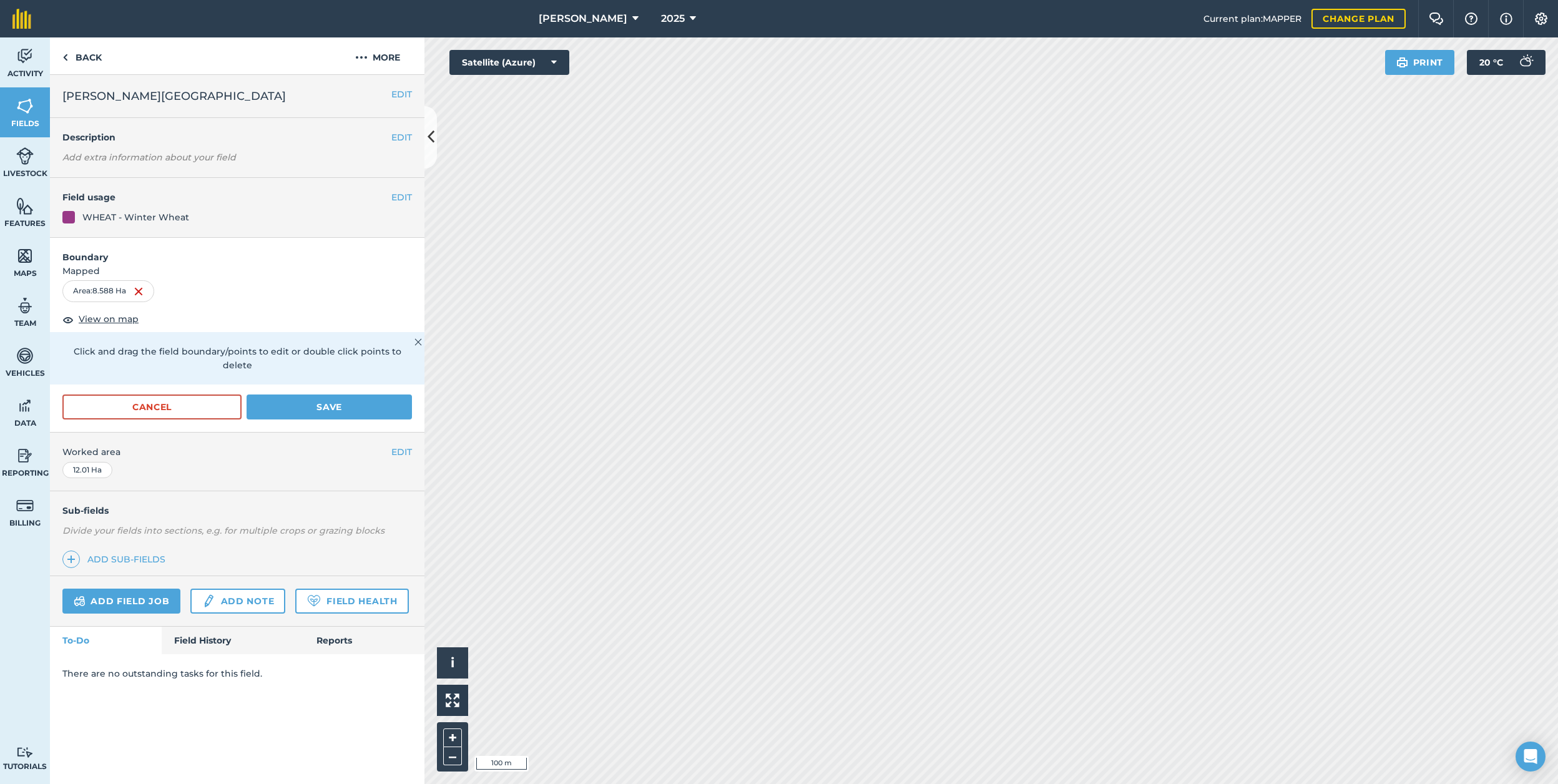
click at [307, 398] on button "Save" at bounding box center [329, 407] width 165 height 25
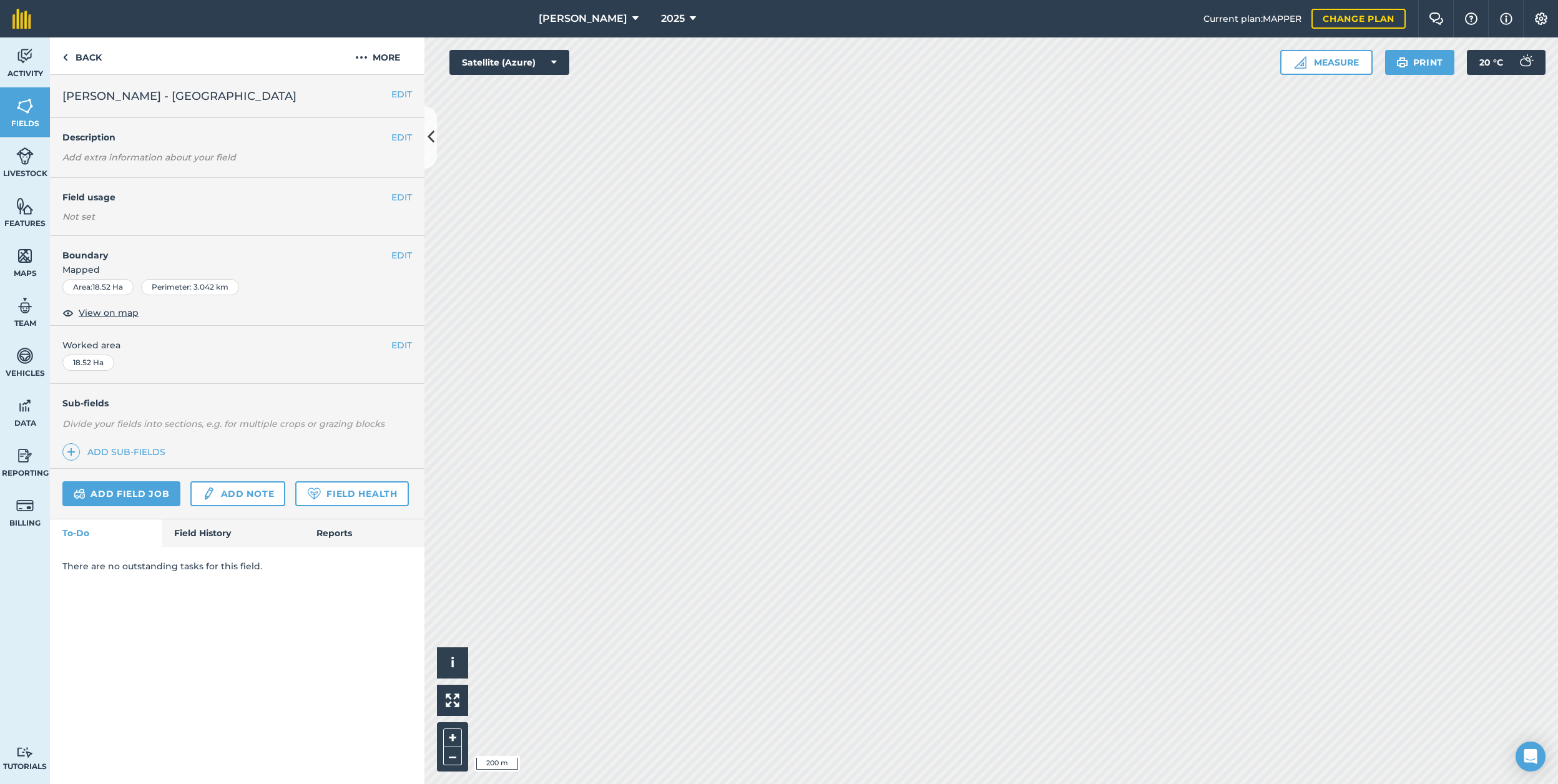
click at [397, 198] on button "EDIT" at bounding box center [401, 198] width 21 height 14
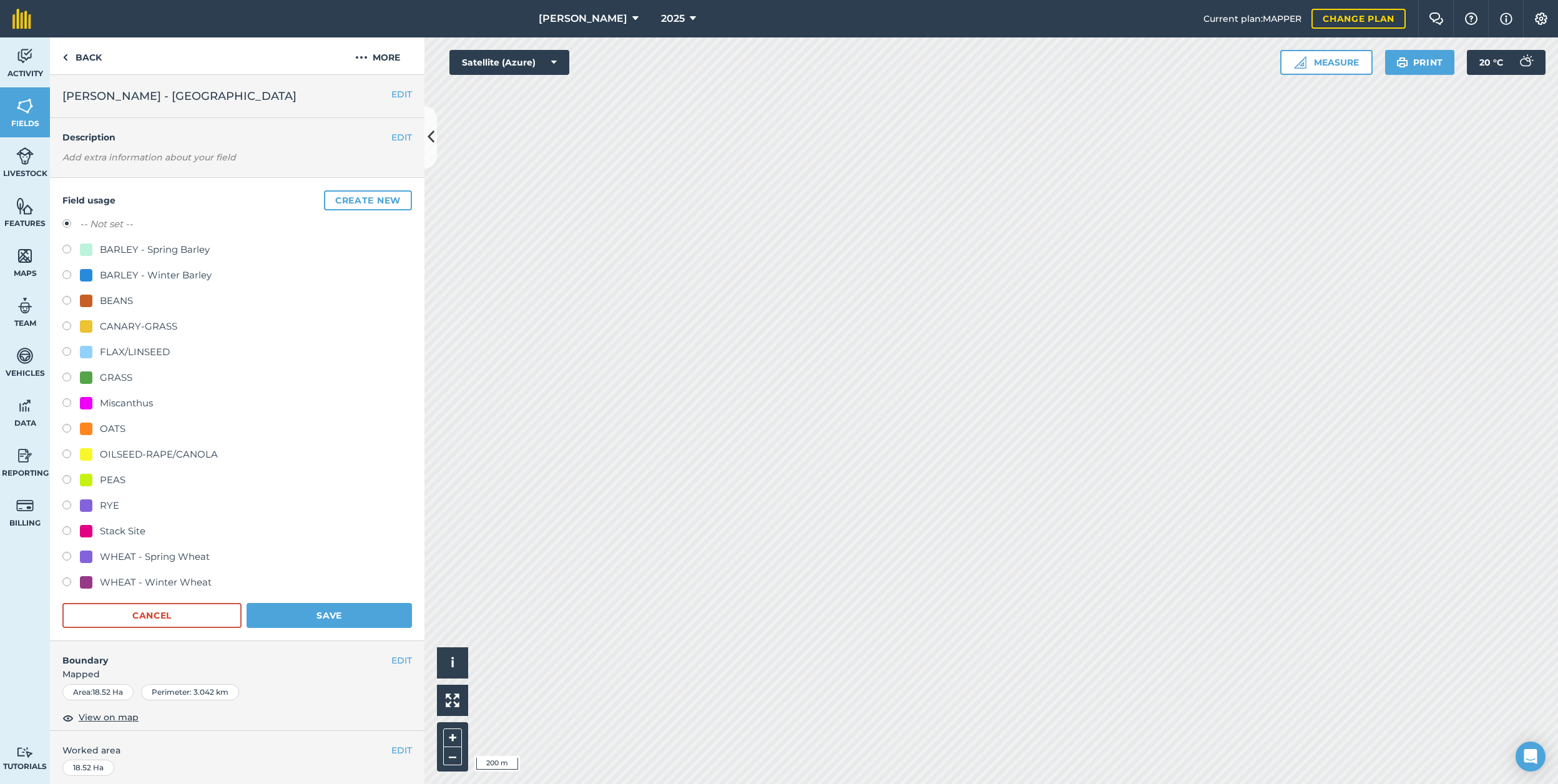
drag, startPoint x: 84, startPoint y: 584, endPoint x: 122, endPoint y: 588, distance: 38.2
click at [84, 584] on div at bounding box center [86, 582] width 12 height 12
radio input "true"
radio input "false"
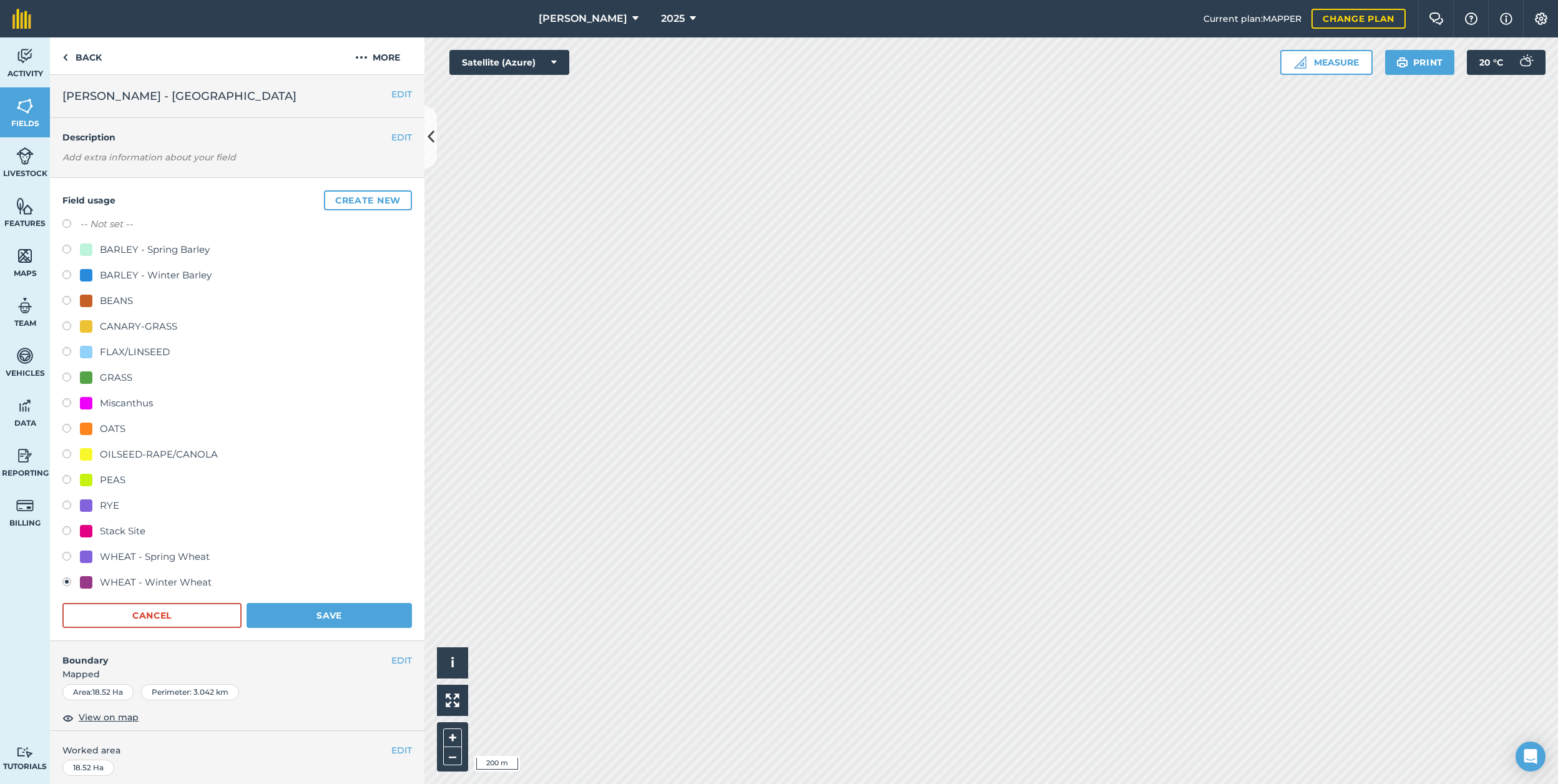
drag, startPoint x: 330, startPoint y: 619, endPoint x: 322, endPoint y: 613, distance: 10.0
click at [329, 619] on button "Save" at bounding box center [329, 615] width 165 height 25
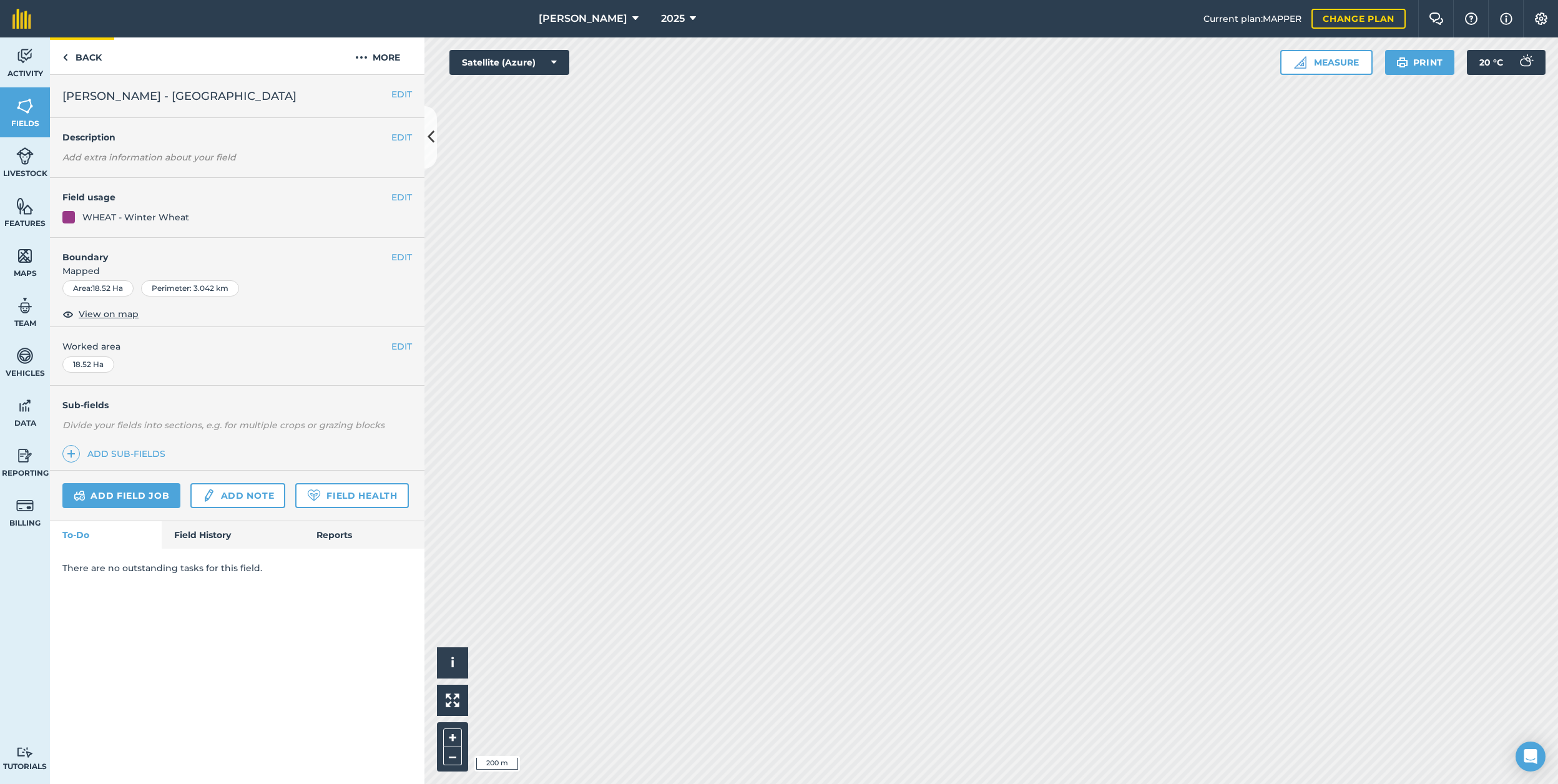
click at [74, 51] on link "Back" at bounding box center [82, 55] width 64 height 37
click at [402, 257] on button "EDIT" at bounding box center [401, 257] width 21 height 14
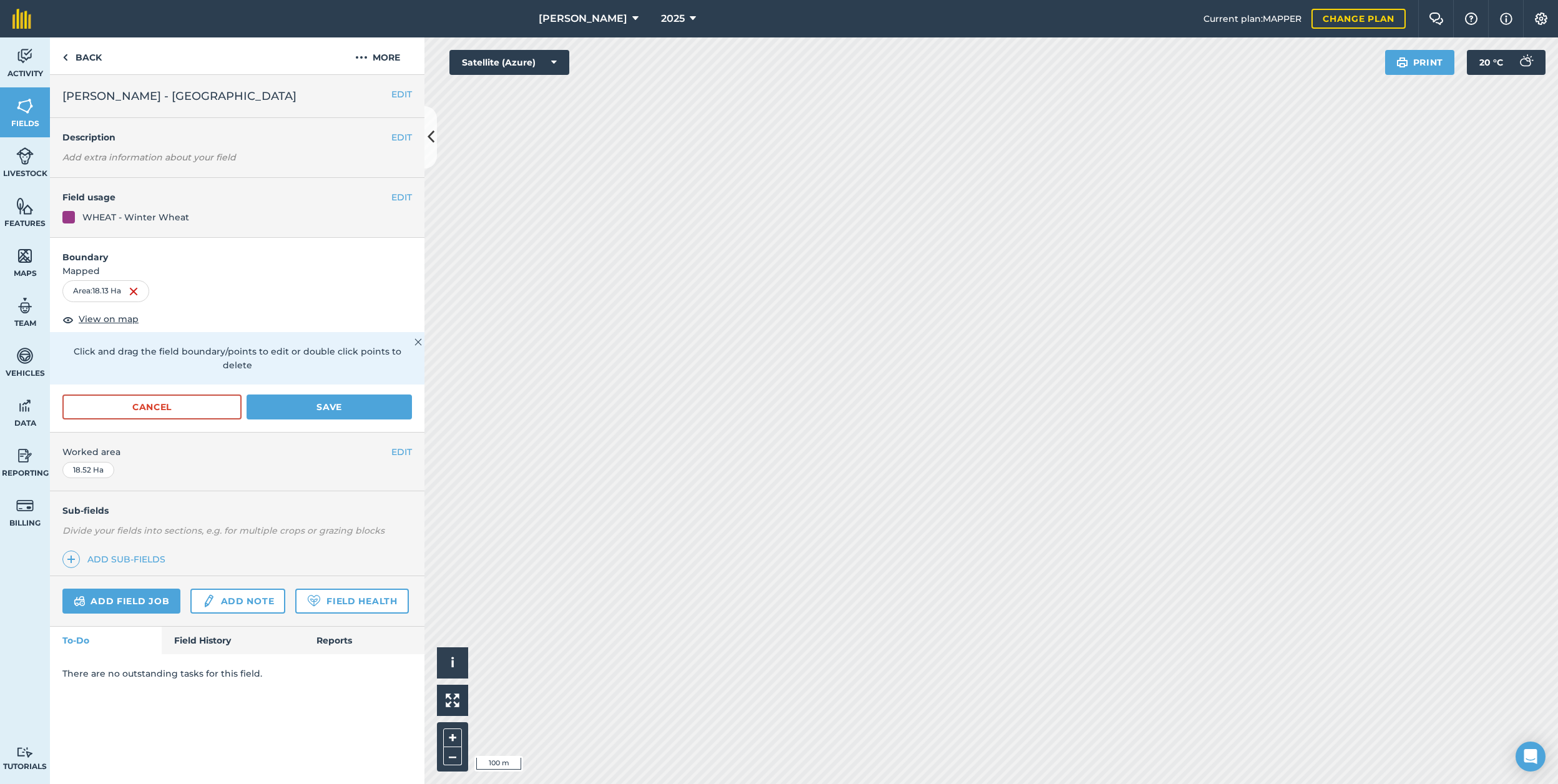
click at [319, 394] on button "Save" at bounding box center [329, 407] width 165 height 25
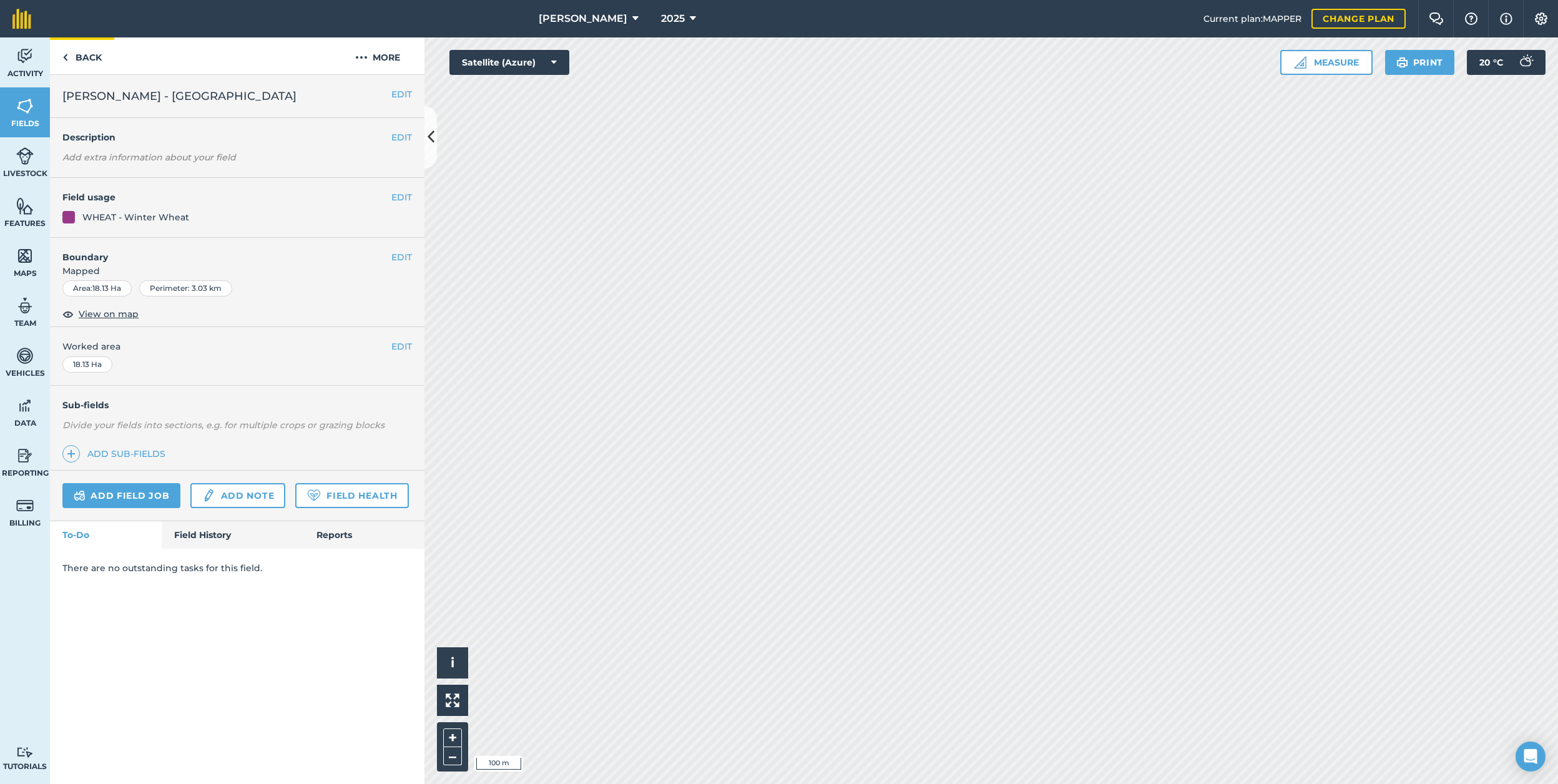
click at [82, 48] on link "Back" at bounding box center [82, 55] width 64 height 37
